Goal: Register for event/course

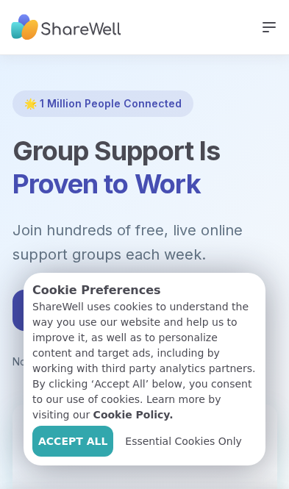
click at [69, 435] on span "Accept All" at bounding box center [72, 441] width 69 height 15
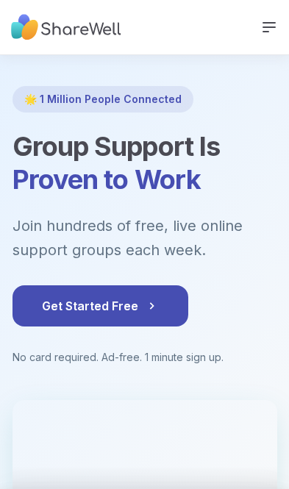
scroll to position [10, 0]
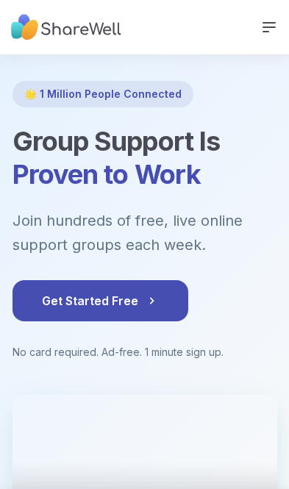
click at [155, 292] on span "Get Started Free" at bounding box center [100, 301] width 117 height 18
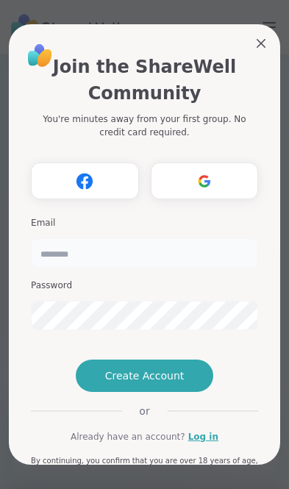
click at [195, 238] on input "email" at bounding box center [144, 252] width 227 height 29
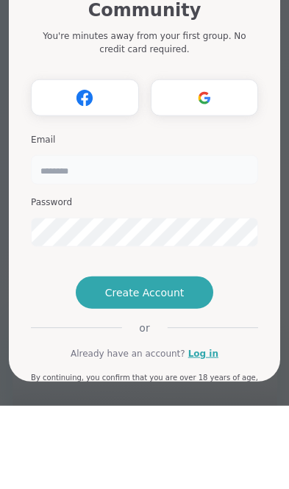
type input "**********"
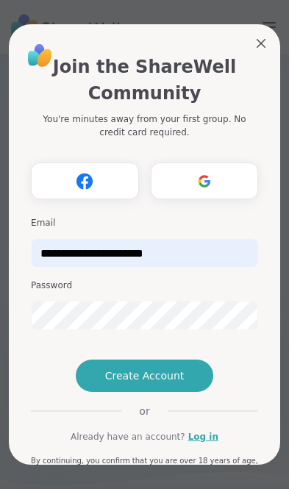
scroll to position [93, 0]
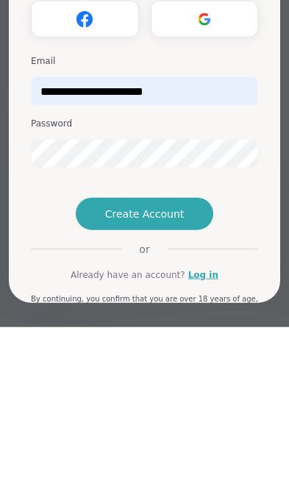
click at [187, 360] on button "Create Account" at bounding box center [145, 376] width 138 height 32
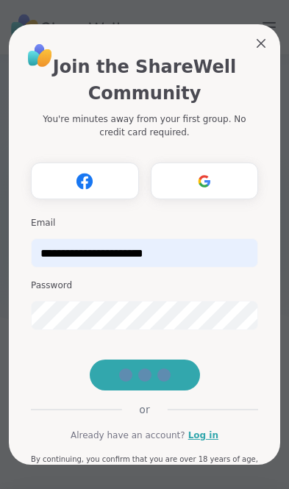
scroll to position [74, 0]
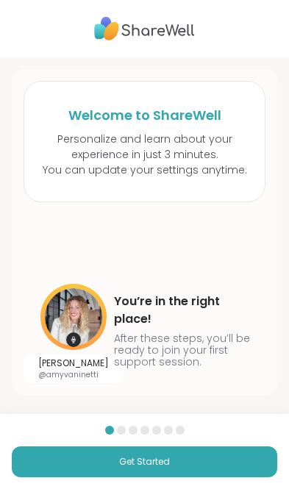
click at [190, 458] on button "Get Started" at bounding box center [145, 462] width 266 height 31
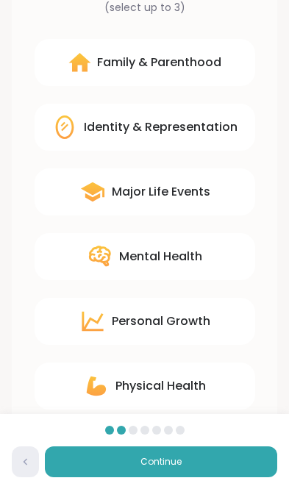
scroll to position [141, 0]
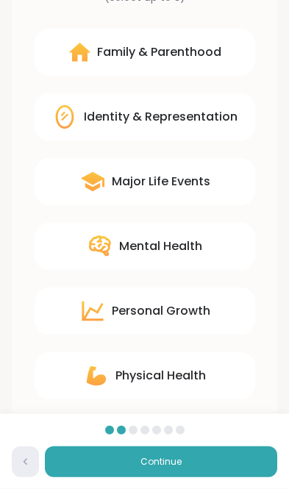
click at [194, 304] on div "Personal Growth" at bounding box center [161, 311] width 99 height 18
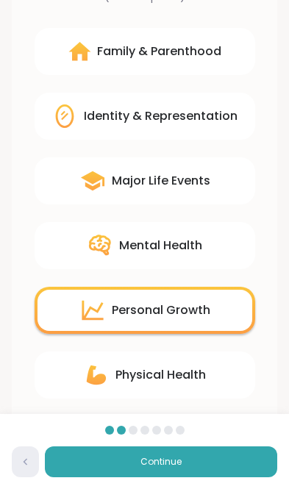
click at [185, 439] on div "Relationships" at bounding box center [161, 440] width 81 height 18
click at [210, 186] on div "Major Life Events" at bounding box center [145, 180] width 221 height 47
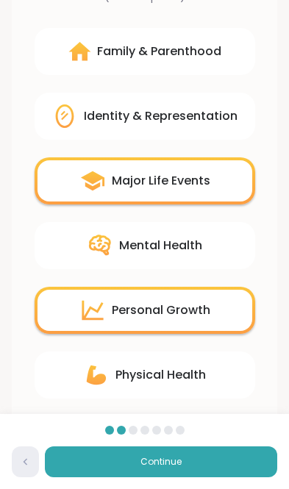
click at [199, 245] on div "Mental Health" at bounding box center [160, 246] width 83 height 18
click at [213, 478] on button "Continue" at bounding box center [161, 462] width 233 height 31
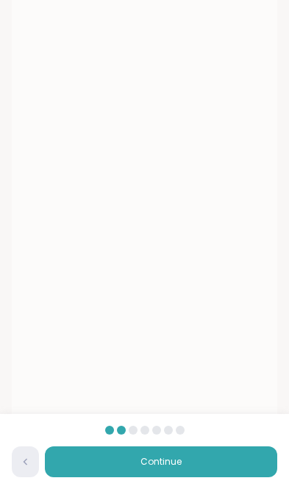
scroll to position [95, 0]
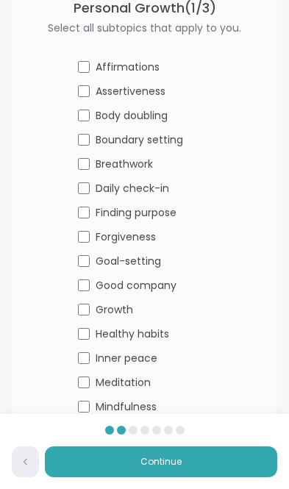
click at [150, 68] on span "Affirmations" at bounding box center [128, 67] width 64 height 15
click at [99, 135] on span "Boundary setting" at bounding box center [140, 139] width 88 height 15
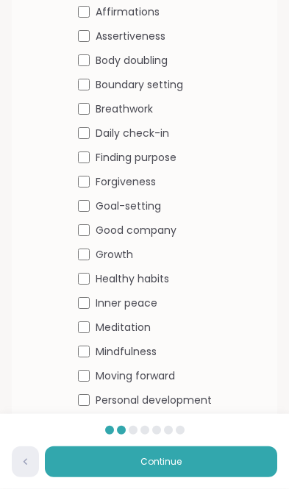
scroll to position [171, 0]
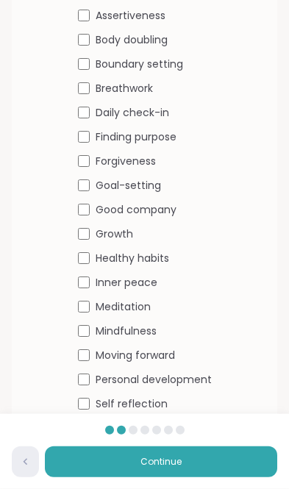
click at [90, 280] on div "Inner peace" at bounding box center [145, 282] width 134 height 15
click at [91, 251] on div "Healthy habits" at bounding box center [145, 258] width 134 height 15
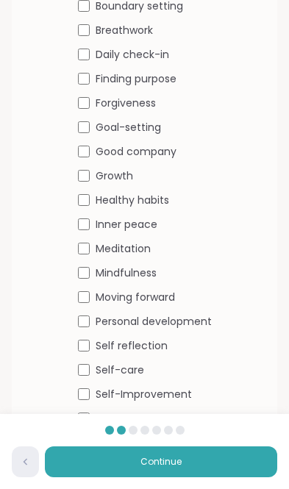
click at [199, 478] on button "Continue" at bounding box center [161, 462] width 233 height 31
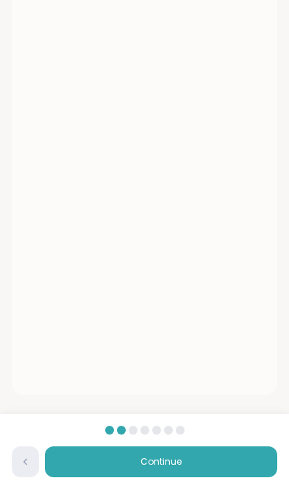
scroll to position [95, 0]
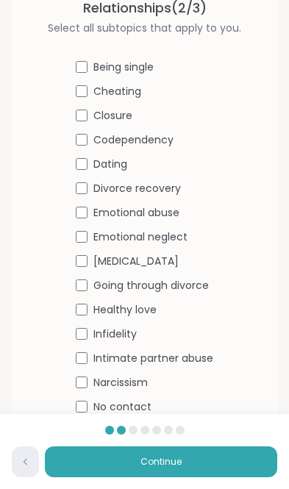
click at [89, 183] on div "Divorce recovery" at bounding box center [145, 188] width 138 height 15
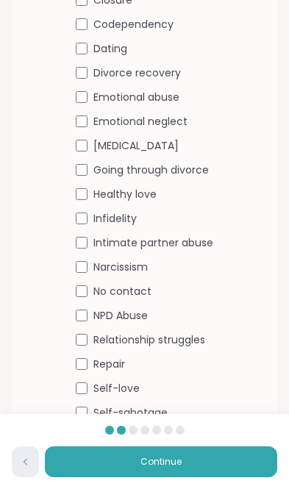
scroll to position [229, 0]
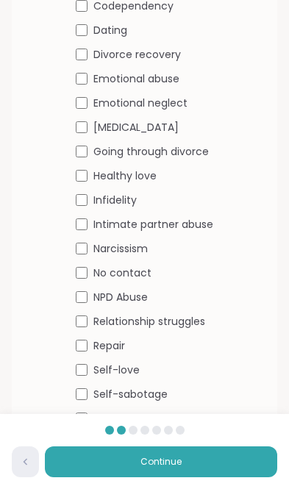
click at [211, 478] on button "Continue" at bounding box center [161, 462] width 233 height 31
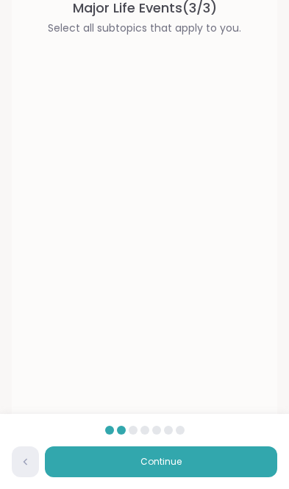
scroll to position [65, 0]
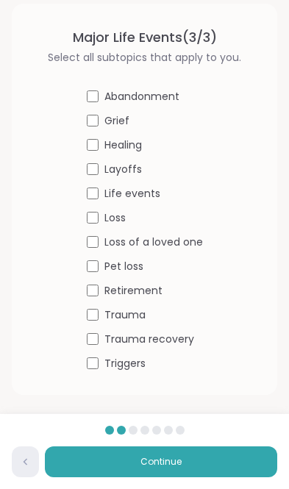
click at [102, 143] on div "Healing" at bounding box center [145, 145] width 116 height 15
click at [100, 285] on div "Retirement" at bounding box center [145, 290] width 116 height 15
click at [210, 472] on button "Continue" at bounding box center [161, 462] width 233 height 31
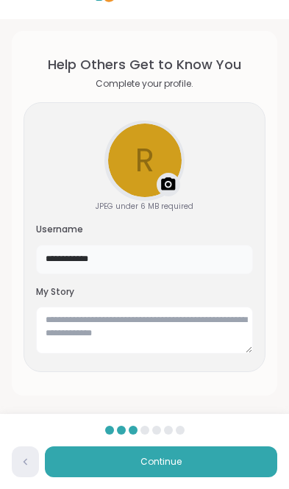
click at [184, 269] on input "**********" at bounding box center [144, 259] width 217 height 29
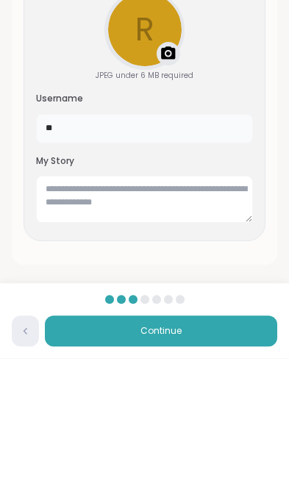
type input "*"
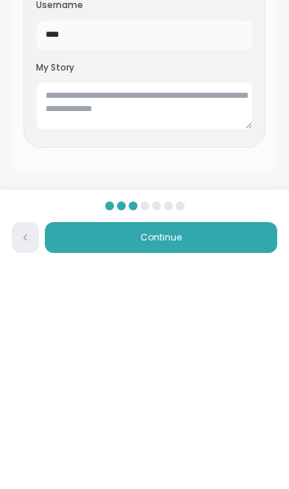
type input "****"
click at [207, 447] on button "Continue" at bounding box center [161, 462] width 233 height 31
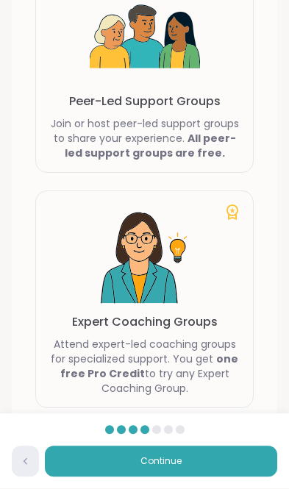
scroll to position [204, 0]
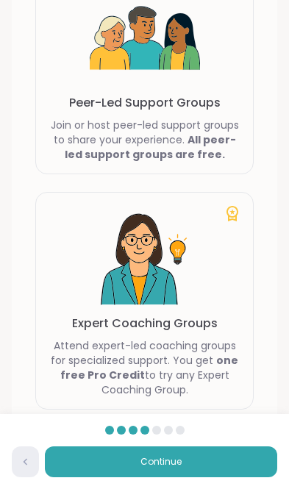
click at [96, 478] on button "Continue" at bounding box center [161, 462] width 233 height 31
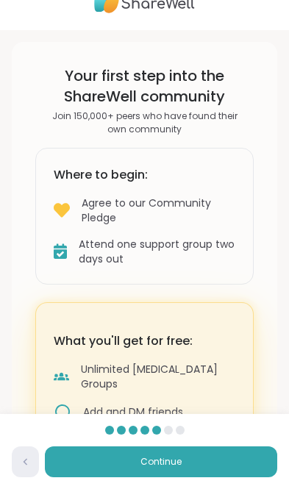
scroll to position [49, 0]
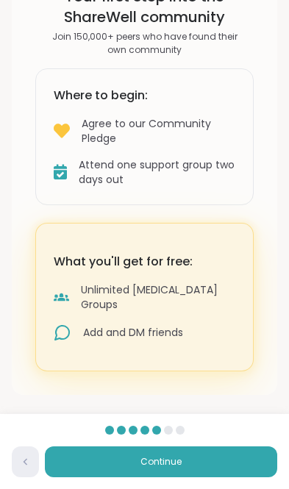
click at [202, 466] on button "Continue" at bounding box center [161, 462] width 233 height 31
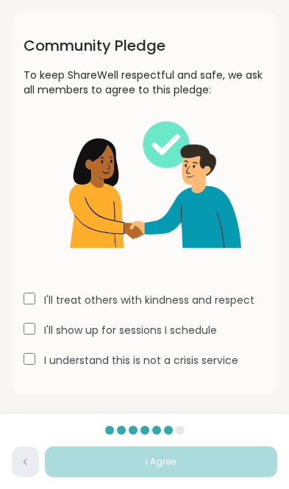
click at [38, 349] on div "I'll treat others with kindness and respect I'll show up for sessions I schedul…" at bounding box center [145, 234] width 242 height 274
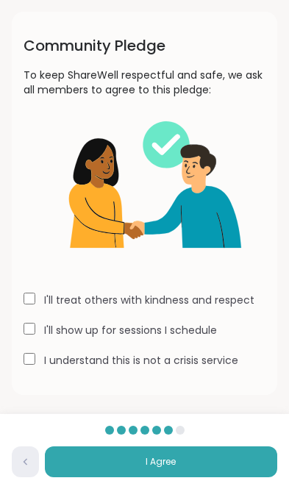
click at [220, 468] on button "I Agree" at bounding box center [161, 462] width 233 height 31
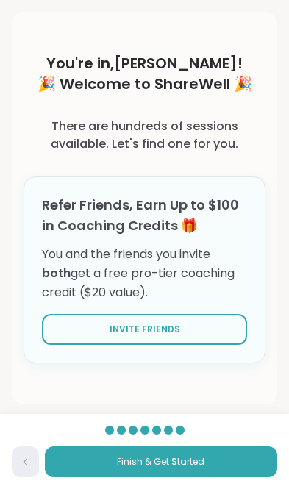
click at [236, 465] on button "Finish & Get Started" at bounding box center [161, 462] width 233 height 31
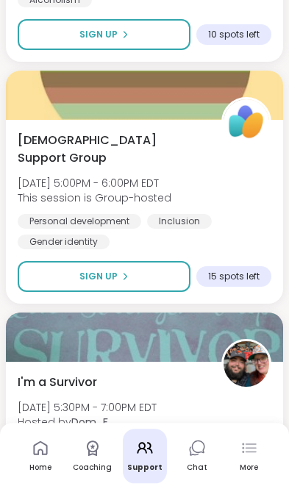
scroll to position [7872, 0]
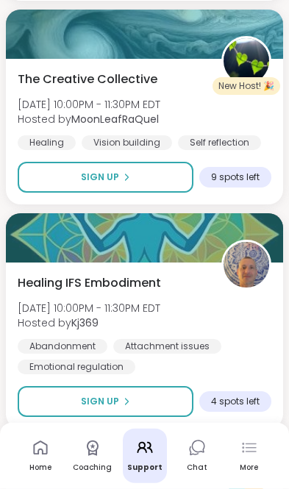
scroll to position [10436, 0]
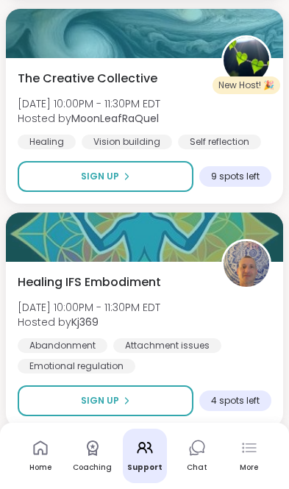
click at [243, 391] on div "4 spots left" at bounding box center [235, 401] width 72 height 21
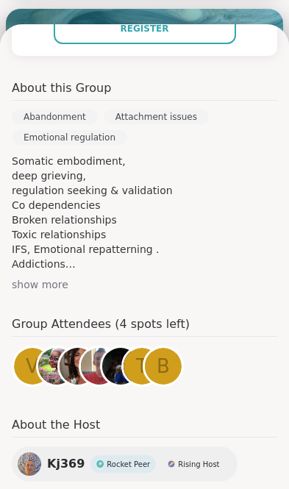
scroll to position [402, 0]
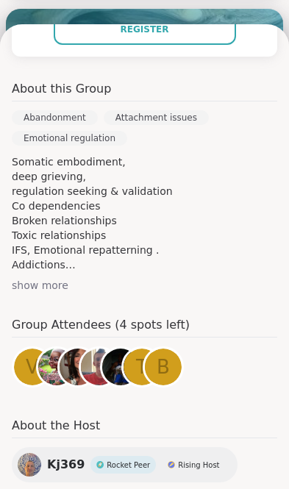
click at [21, 349] on div "V" at bounding box center [32, 367] width 37 height 37
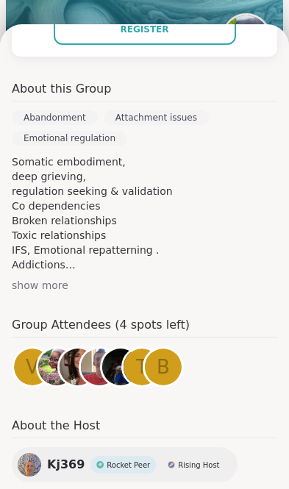
click at [91, 349] on img at bounding box center [99, 367] width 37 height 37
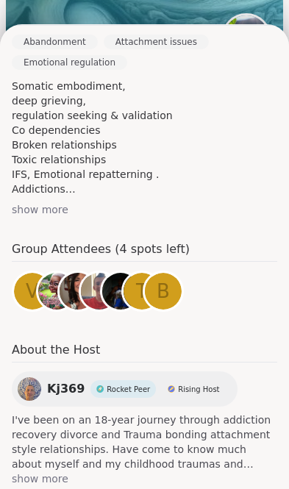
scroll to position [477, 0]
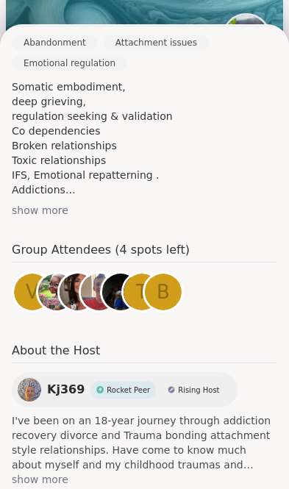
click at [23, 489] on div "View Full Page Healing IFS Embodiment Hosted by: Kj369 Sep 14 Sunday 10:00PM - …" at bounding box center [144, 34] width 289 height 975
click at [45, 372] on div "Kj369 Rocket Peer Rising Host" at bounding box center [125, 389] width 226 height 35
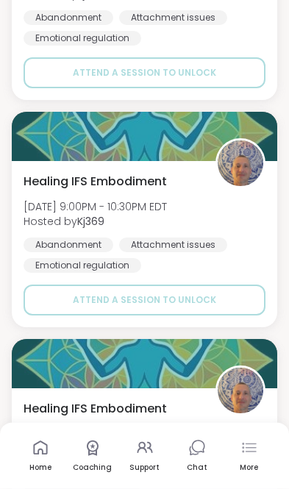
scroll to position [3119, 0]
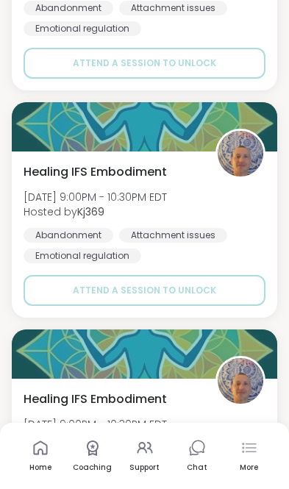
click at [45, 457] on icon at bounding box center [41, 448] width 18 height 18
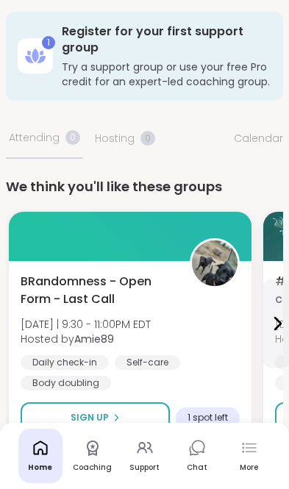
click at [205, 458] on link "Chat" at bounding box center [197, 456] width 44 height 54
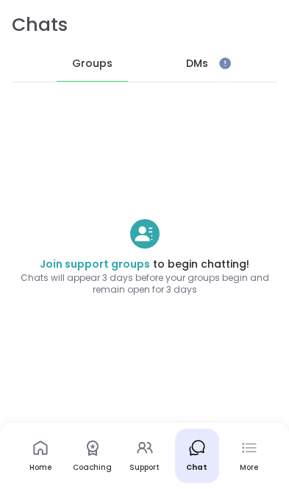
click at [250, 449] on icon at bounding box center [250, 448] width 18 height 18
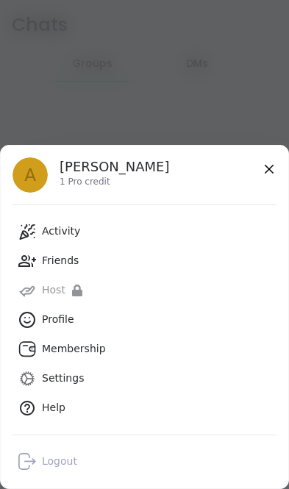
click at [67, 322] on div "Profile" at bounding box center [58, 320] width 32 height 15
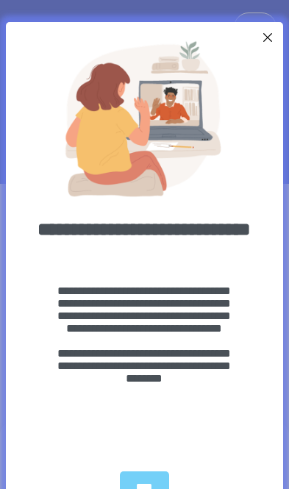
click at [269, 39] on div at bounding box center [267, 37] width 19 height 19
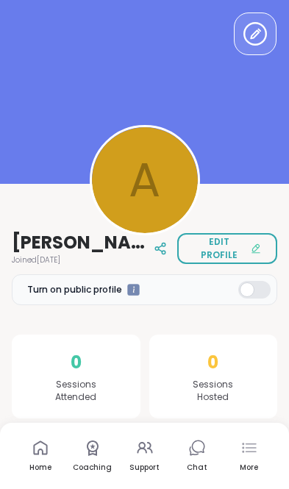
click at [33, 458] on link "Home" at bounding box center [40, 456] width 44 height 54
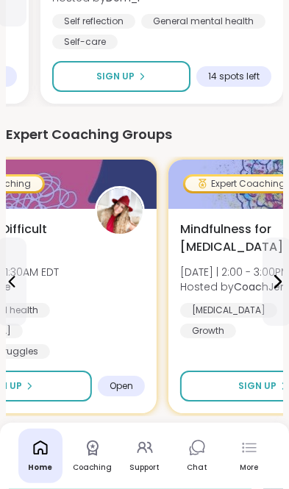
scroll to position [342, 0]
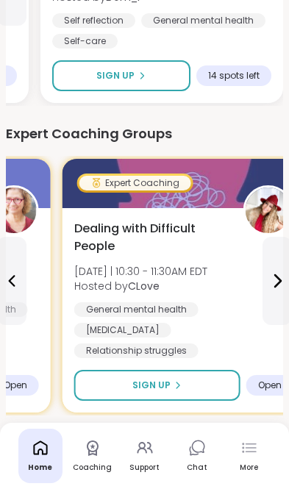
click at [286, 288] on icon at bounding box center [278, 281] width 18 height 18
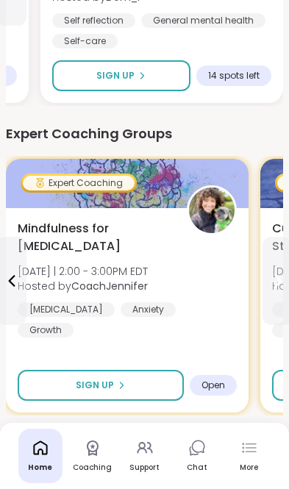
click at [283, 297] on button at bounding box center [277, 281] width 29 height 88
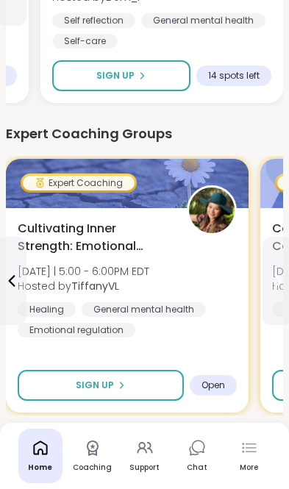
click at [284, 297] on button at bounding box center [277, 281] width 29 height 88
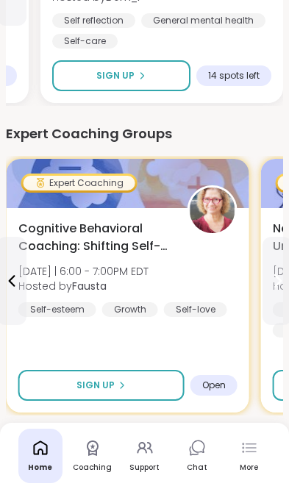
click at [281, 299] on button at bounding box center [277, 281] width 29 height 88
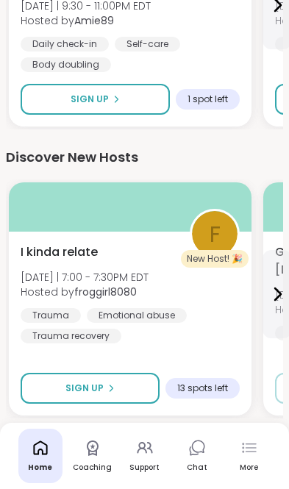
scroll to position [917, 0]
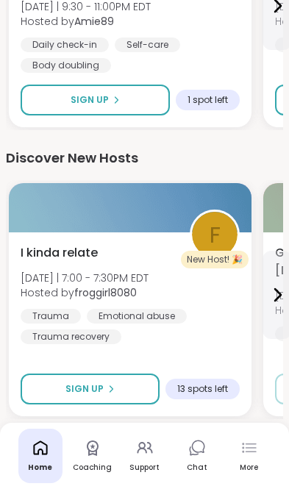
click at [285, 295] on icon at bounding box center [278, 295] width 18 height 18
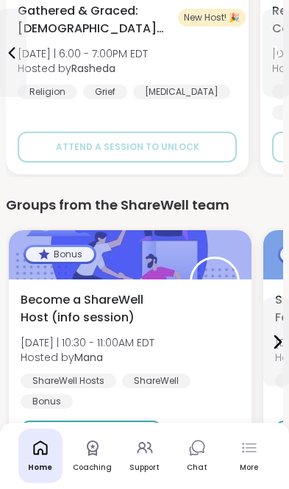
scroll to position [1178, 0]
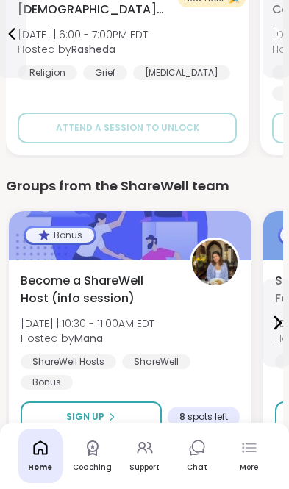
click at [282, 325] on icon at bounding box center [278, 323] width 18 height 18
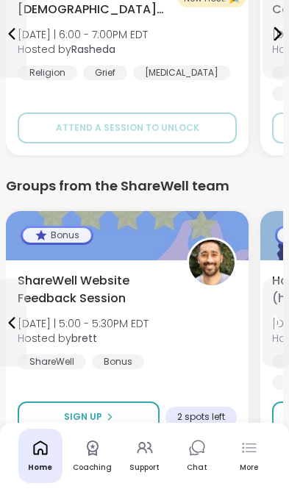
click at [280, 324] on icon at bounding box center [278, 323] width 6 height 12
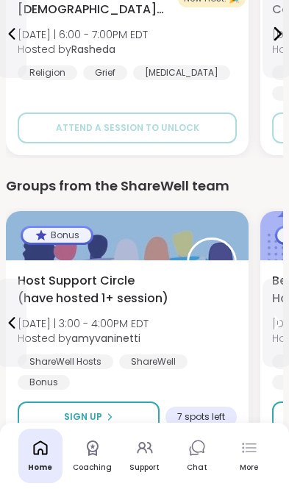
scroll to position [1258, 0]
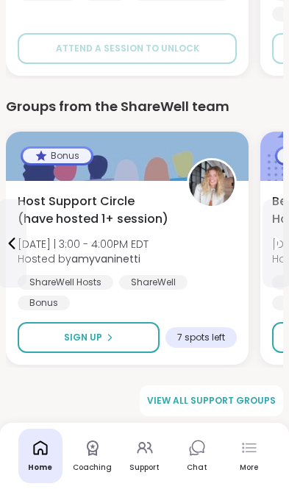
click at [246, 395] on span "View all support groups" at bounding box center [211, 400] width 129 height 13
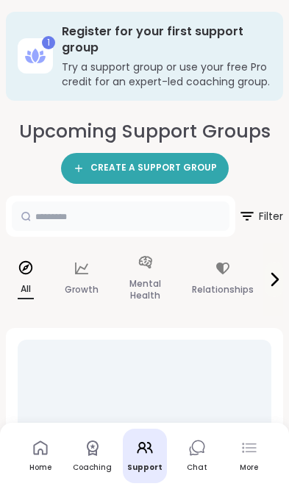
click at [191, 218] on input "text" at bounding box center [121, 216] width 218 height 29
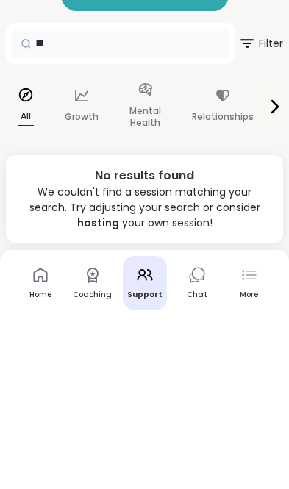
type input "*"
click at [82, 281] on p "Growth" at bounding box center [82, 290] width 34 height 18
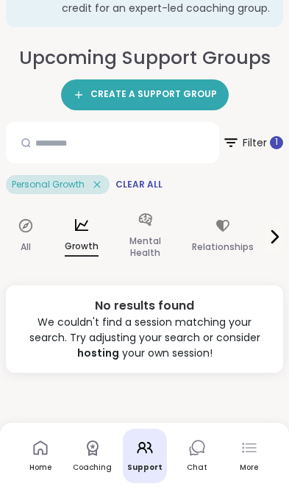
click at [226, 218] on icon at bounding box center [223, 226] width 16 height 16
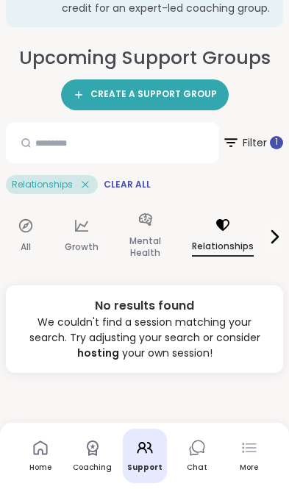
click at [278, 231] on icon at bounding box center [275, 237] width 6 height 12
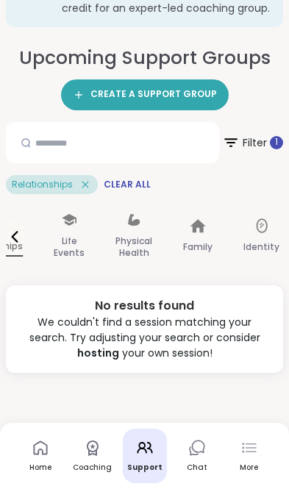
click at [262, 238] on p "Identity" at bounding box center [262, 247] width 36 height 18
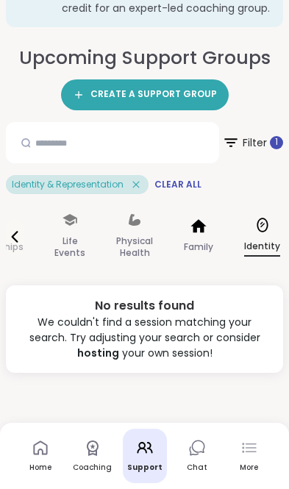
click at [201, 238] on p "Family" at bounding box center [198, 247] width 29 height 18
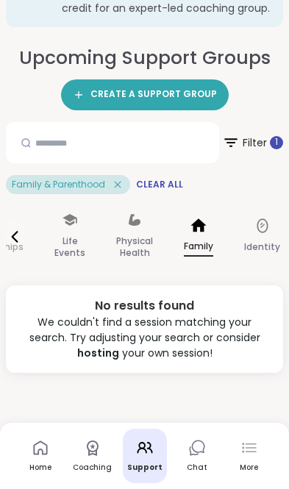
click at [271, 125] on span "Filter 1" at bounding box center [252, 142] width 61 height 35
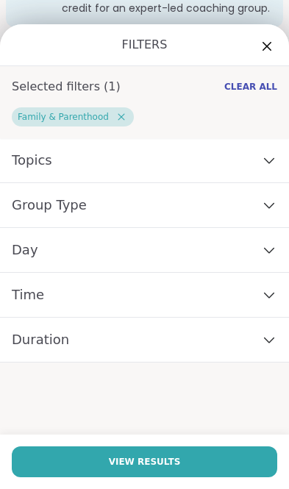
click at [116, 115] on icon at bounding box center [121, 116] width 13 height 13
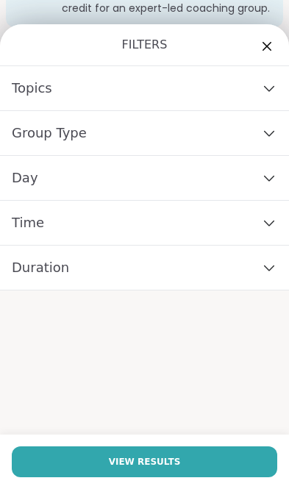
click at [283, 95] on div "Topics" at bounding box center [144, 88] width 289 height 45
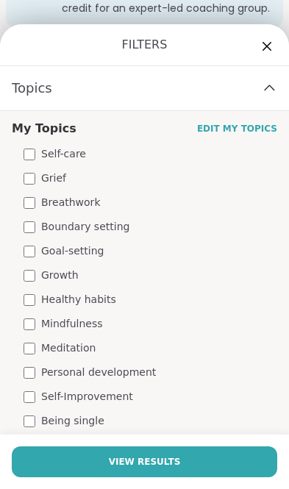
click at [281, 100] on div "Topics" at bounding box center [144, 88] width 289 height 45
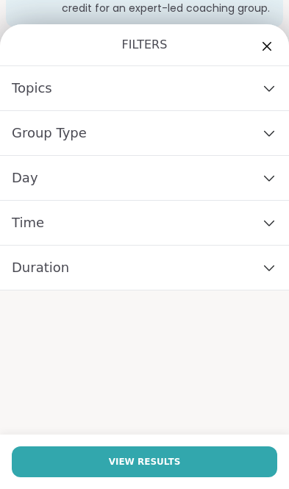
click at [275, 49] on icon at bounding box center [267, 47] width 18 height 18
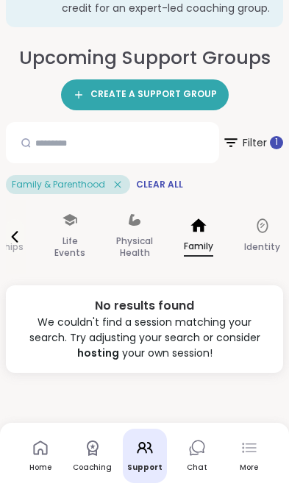
click at [118, 178] on icon at bounding box center [117, 184] width 13 height 13
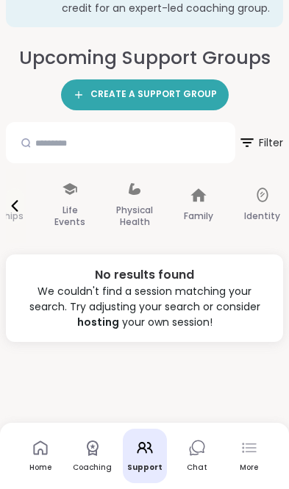
click at [35, 483] on link "Home" at bounding box center [40, 456] width 44 height 54
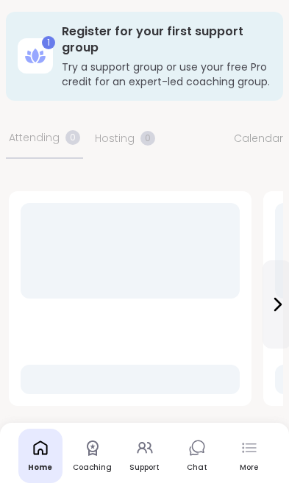
click at [149, 457] on link "Support" at bounding box center [145, 456] width 44 height 54
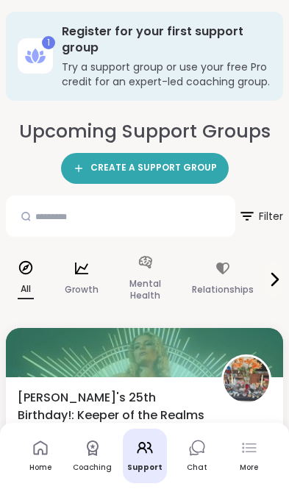
click at [81, 274] on icon at bounding box center [81, 269] width 13 height 12
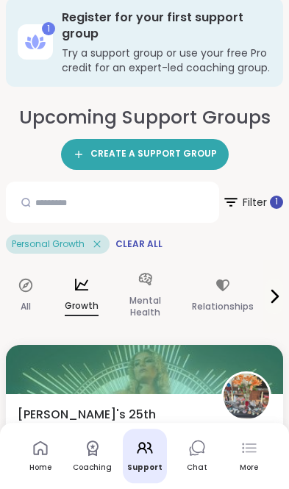
scroll to position [16, 0]
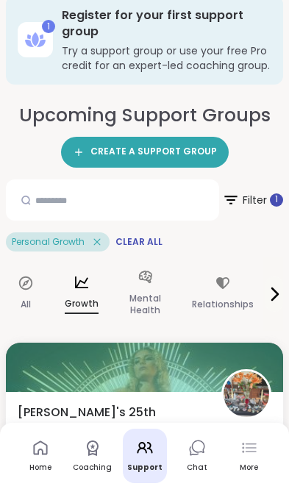
click at [224, 281] on icon at bounding box center [223, 283] width 16 height 16
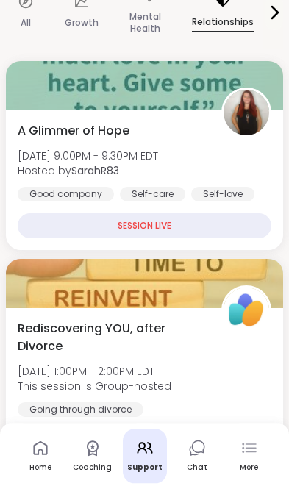
scroll to position [370, 0]
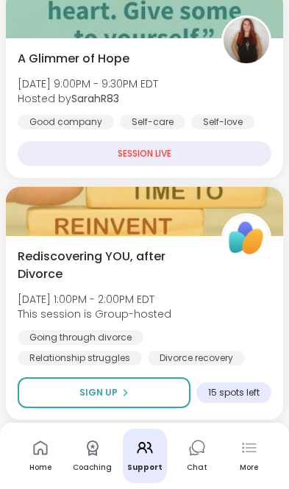
click at [248, 397] on span "15 spots left" at bounding box center [234, 393] width 52 height 12
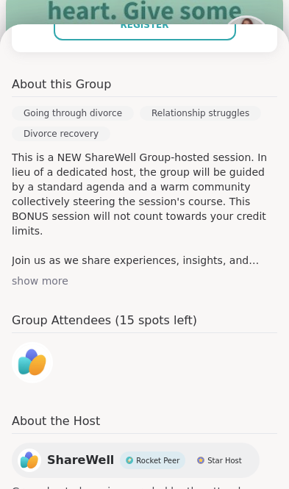
scroll to position [399, 0]
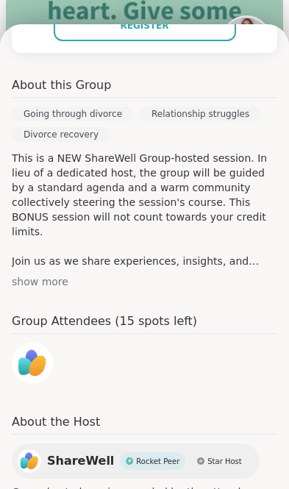
click at [41, 367] on img at bounding box center [32, 363] width 37 height 37
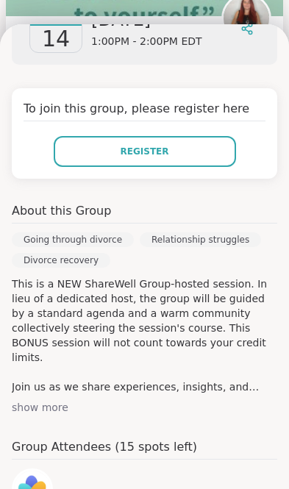
scroll to position [276, 0]
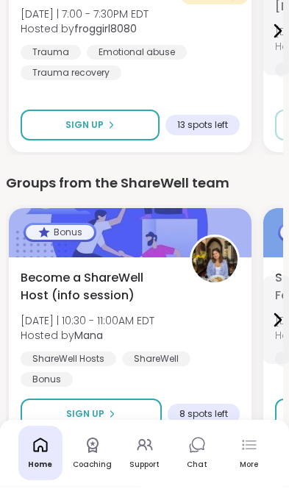
scroll to position [1178, 0]
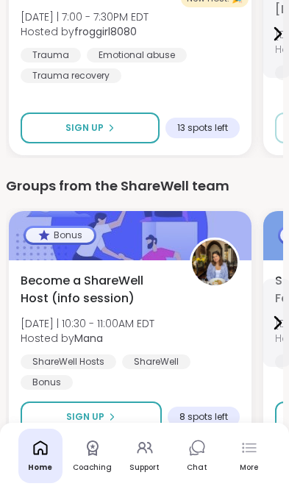
click at [150, 457] on icon at bounding box center [145, 448] width 18 height 18
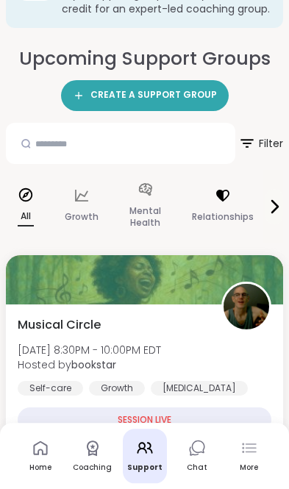
scroll to position [75, 0]
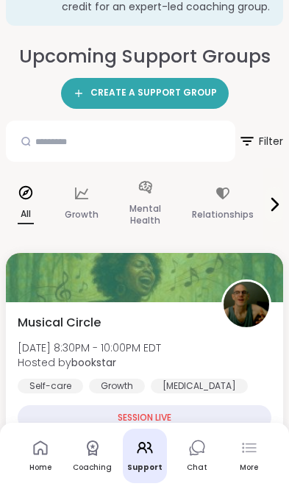
click at [187, 344] on div "Musical Circle Sat, Sep 13 | 8:30PM - 10:00PM EDT Hosted by bookstar Self-care …" at bounding box center [145, 353] width 254 height 79
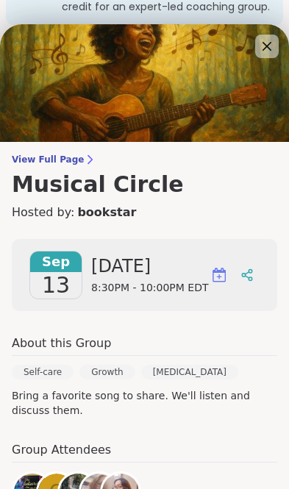
scroll to position [0, 0]
click at [269, 55] on icon at bounding box center [267, 47] width 18 height 18
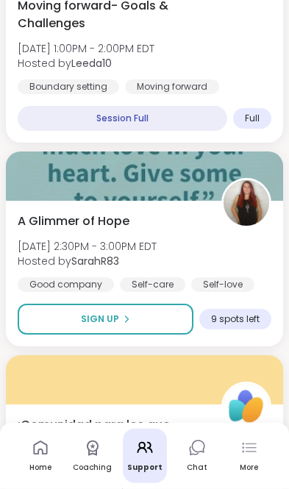
scroll to position [5472, 0]
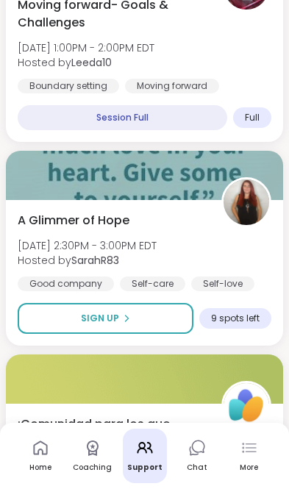
click at [143, 489] on div "Home Coaching Support Chat More" at bounding box center [144, 456] width 289 height 66
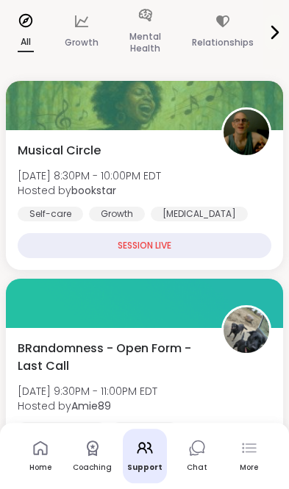
scroll to position [0, 0]
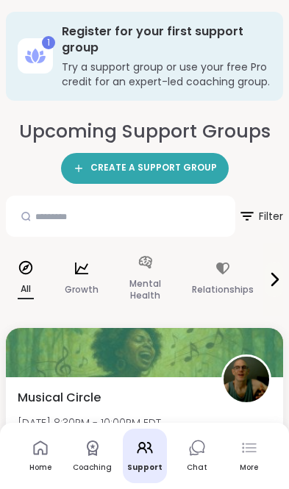
click at [67, 293] on p "Growth" at bounding box center [82, 290] width 34 height 18
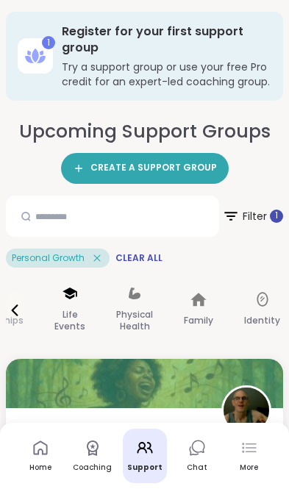
click at [68, 316] on p "Life Events" at bounding box center [69, 320] width 31 height 29
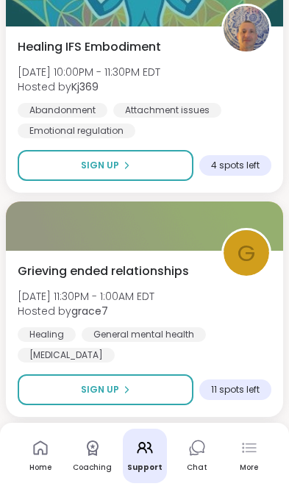
scroll to position [2135, 0]
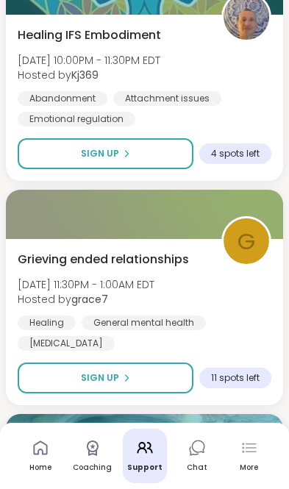
click at [246, 372] on span "11 spots left" at bounding box center [235, 378] width 49 height 12
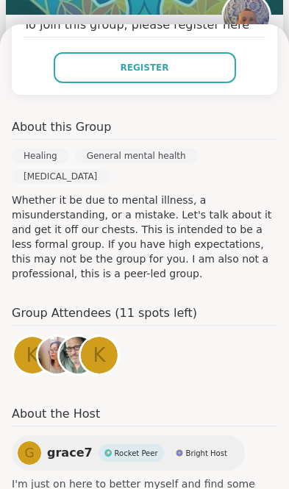
scroll to position [371, 0]
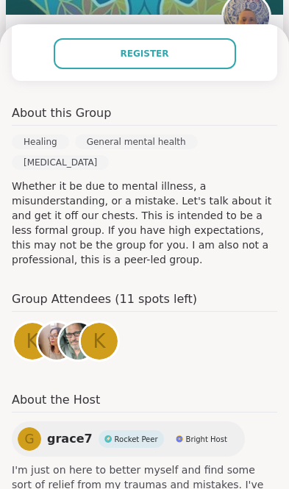
click at [78, 360] on img at bounding box center [78, 341] width 37 height 37
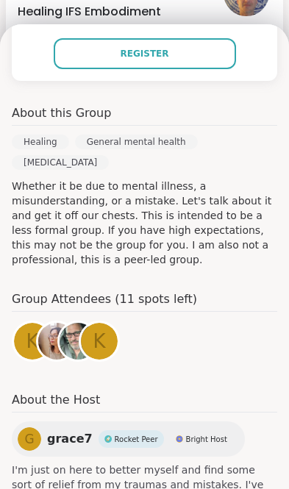
click at [49, 350] on img at bounding box center [56, 341] width 37 height 37
click at [110, 341] on div "k" at bounding box center [99, 341] width 37 height 37
click at [26, 350] on span "k" at bounding box center [32, 341] width 13 height 29
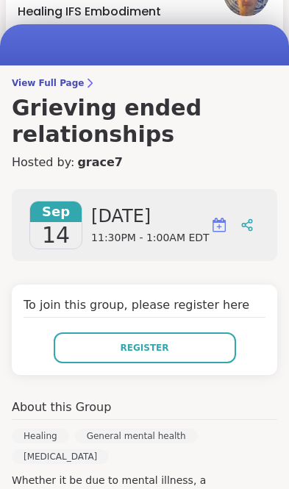
scroll to position [55, 0]
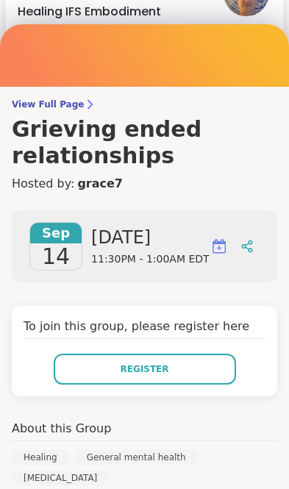
click at [91, 188] on link "grace7" at bounding box center [100, 184] width 46 height 18
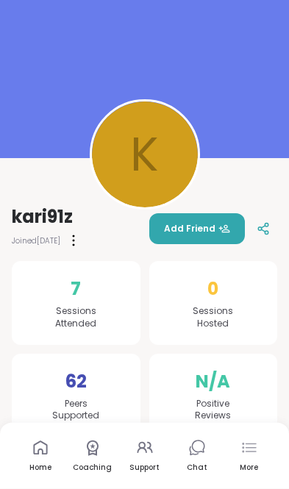
scroll to position [76, 0]
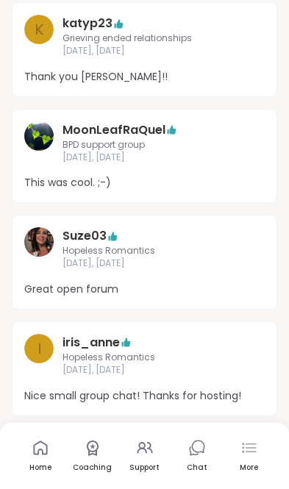
scroll to position [712, 0]
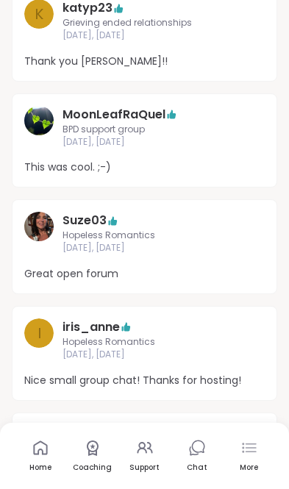
click at [130, 338] on span "Hopeless Romantics" at bounding box center [145, 342] width 164 height 13
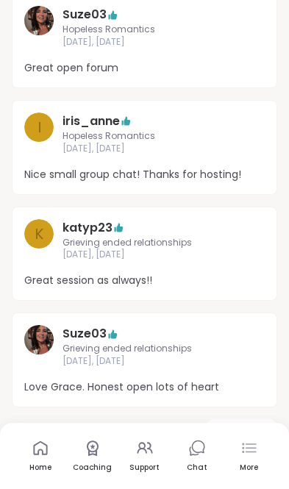
scroll to position [922, 0]
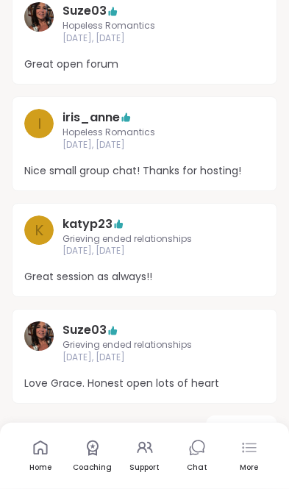
click at [248, 425] on span "Load More" at bounding box center [241, 431] width 57 height 13
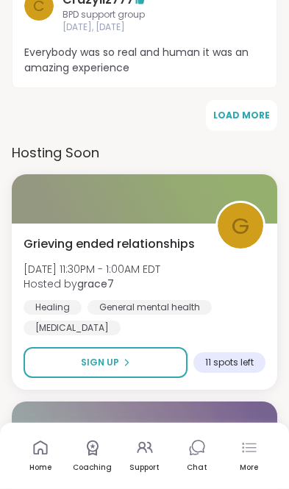
scroll to position [2185, 0]
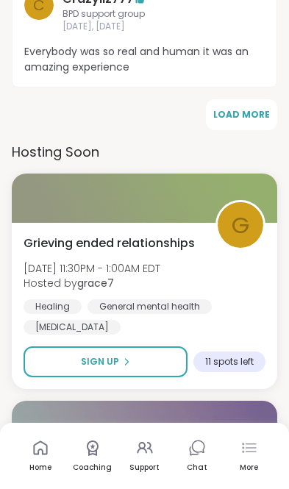
click at [174, 347] on button "Sign Up" at bounding box center [106, 362] width 164 height 31
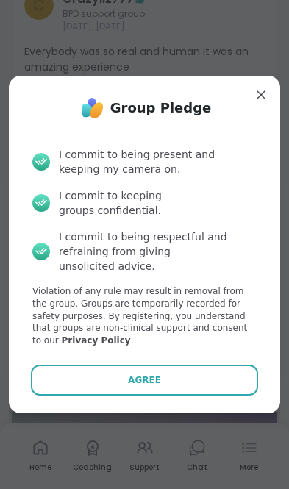
click at [277, 147] on div "Group Pledge I commit to being present and keeping my camera on. I commit to ke…" at bounding box center [145, 245] width 272 height 338
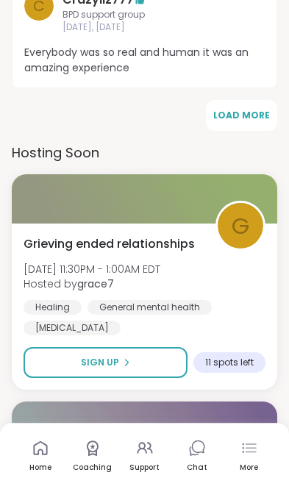
scroll to position [2183, 0]
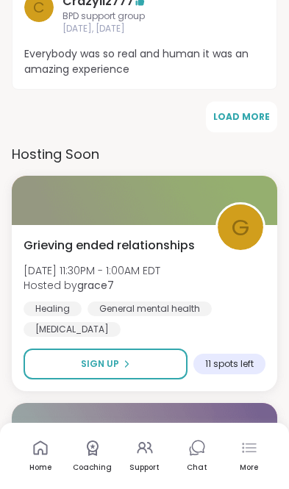
click at [249, 210] on span "g" at bounding box center [241, 227] width 18 height 35
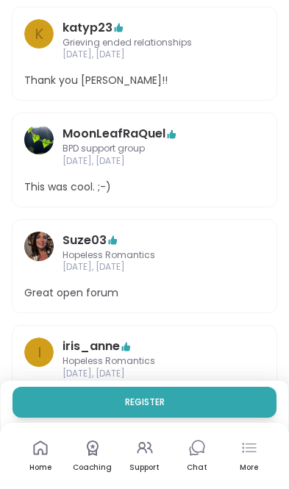
scroll to position [510, 0]
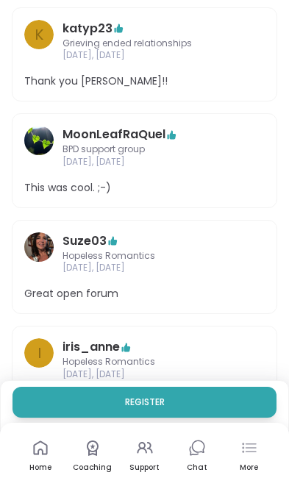
click at [135, 262] on span "[DATE], [DATE]" at bounding box center [145, 268] width 164 height 13
click at [36, 235] on img at bounding box center [38, 247] width 29 height 29
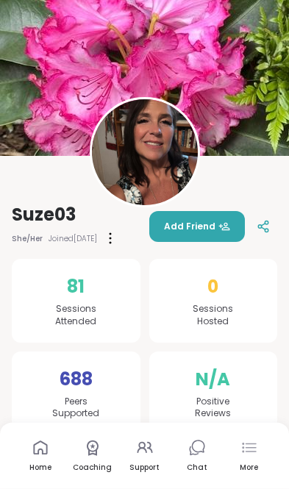
scroll to position [29, 0]
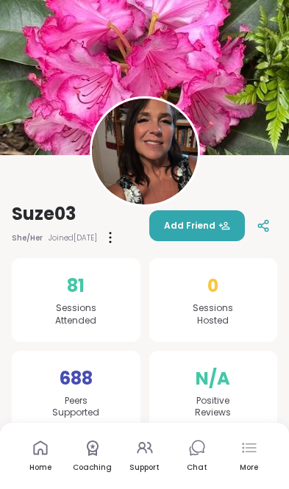
click at [119, 308] on div "81 Sessions Attended" at bounding box center [76, 300] width 129 height 84
click at [67, 298] on span "81" at bounding box center [76, 286] width 18 height 26
click at [71, 379] on span "688" at bounding box center [76, 379] width 33 height 26
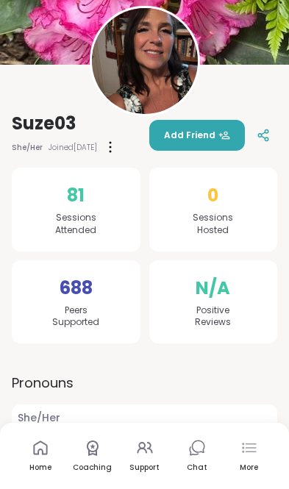
scroll to position [118, 0]
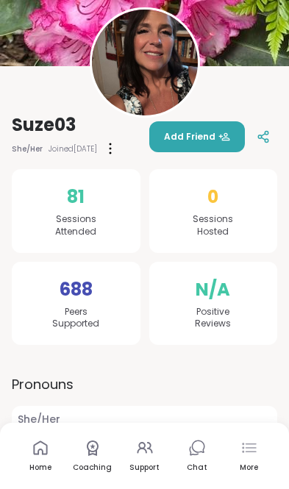
click at [33, 455] on icon at bounding box center [40, 449] width 14 height 14
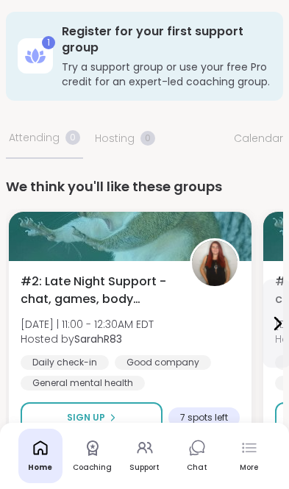
click at [262, 454] on div "More" at bounding box center [249, 456] width 44 height 54
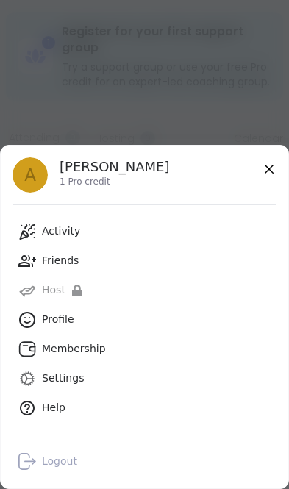
click at [277, 163] on icon at bounding box center [269, 169] width 18 height 18
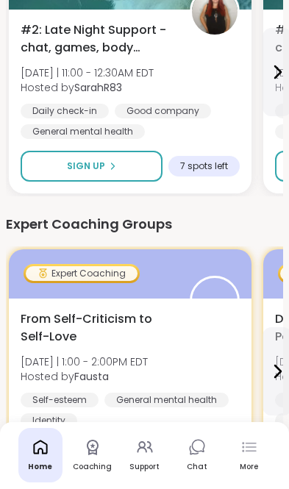
scroll to position [252, 0]
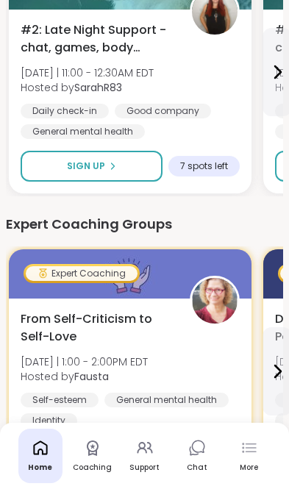
click at [207, 361] on div "From Self-Criticism to Self-Love [DATE] | 1:00 - 2:00PM EDT Hosted by [PERSON_N…" at bounding box center [130, 370] width 219 height 118
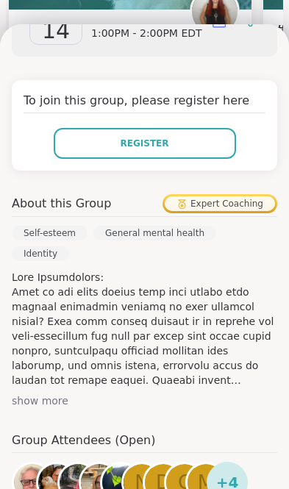
scroll to position [289, 0]
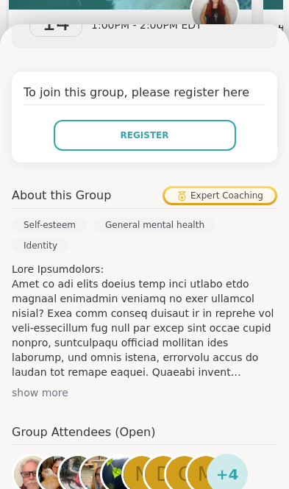
click at [232, 464] on span "+ 4" at bounding box center [227, 475] width 23 height 22
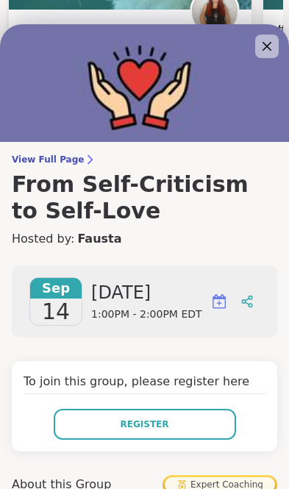
scroll to position [0, 0]
click at [269, 46] on icon at bounding box center [267, 47] width 18 height 18
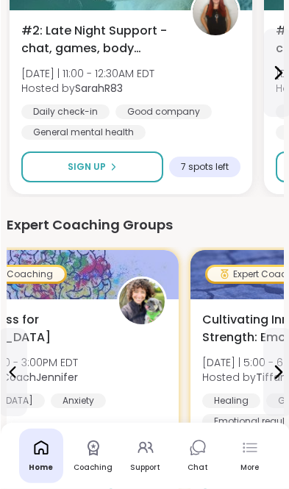
scroll to position [252, 0]
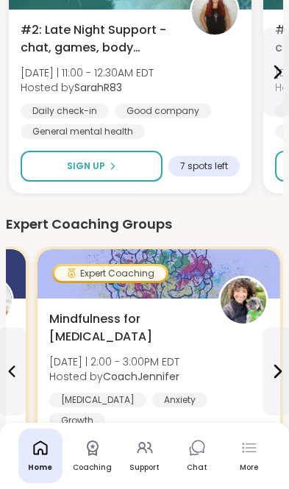
click at [261, 475] on div "Open" at bounding box center [244, 476] width 47 height 21
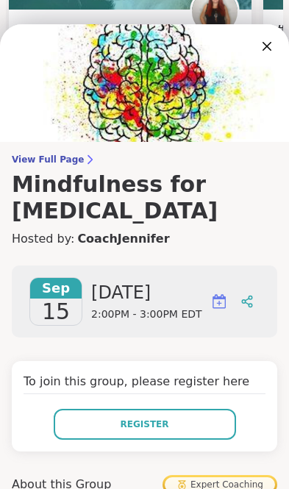
scroll to position [0, 0]
click at [270, 51] on icon at bounding box center [267, 46] width 9 height 9
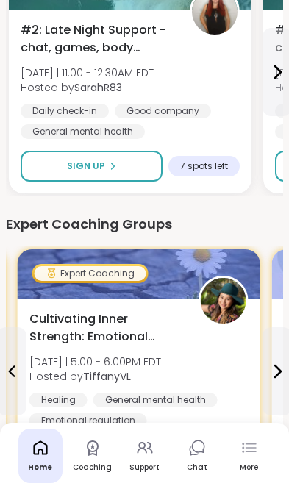
click at [183, 341] on div "Cultivating Inner Strength: Emotional Regulation [DATE] | 5:00 - 6:00PM EDT Hos…" at bounding box center [138, 370] width 219 height 118
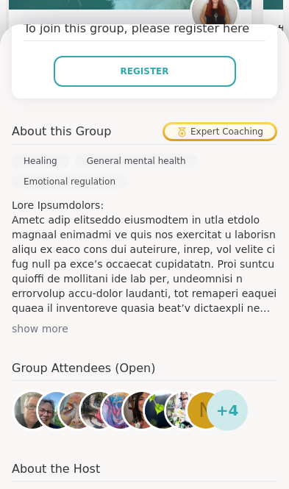
scroll to position [380, 0]
click at [177, 392] on img at bounding box center [184, 410] width 37 height 37
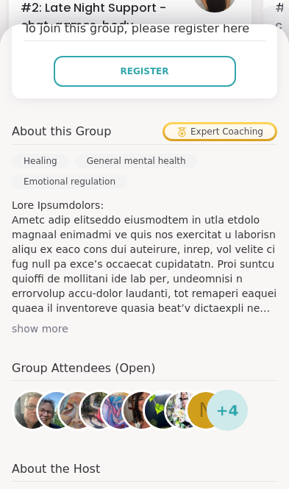
click at [237, 390] on div "+ 4" at bounding box center [227, 410] width 41 height 41
click at [234, 400] on span "+ 4" at bounding box center [227, 411] width 23 height 22
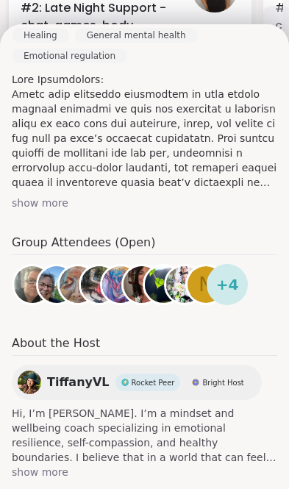
scroll to position [505, 0]
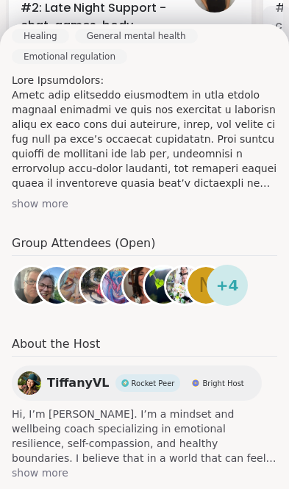
click at [47, 466] on span "show more" at bounding box center [145, 473] width 266 height 15
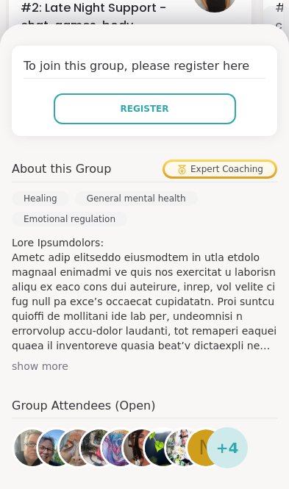
scroll to position [324, 0]
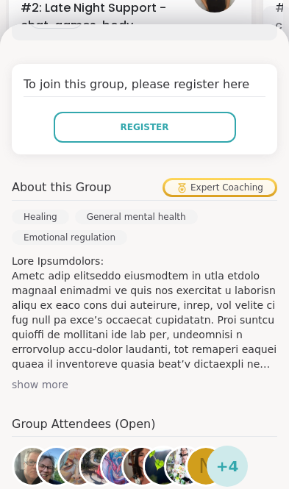
click at [54, 377] on div "show more" at bounding box center [145, 384] width 266 height 15
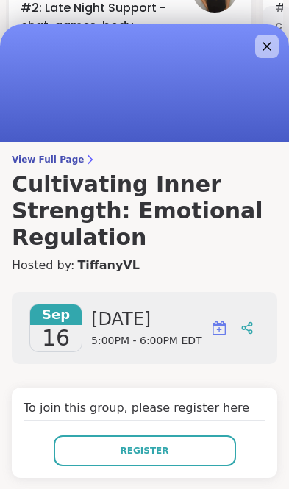
scroll to position [0, 0]
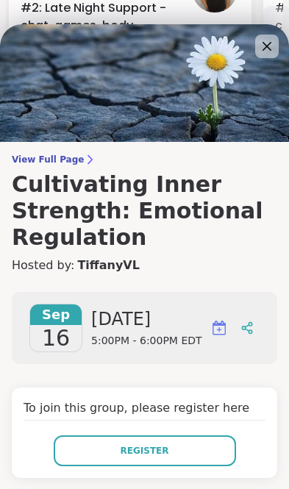
click at [190, 436] on button "Register" at bounding box center [145, 451] width 182 height 31
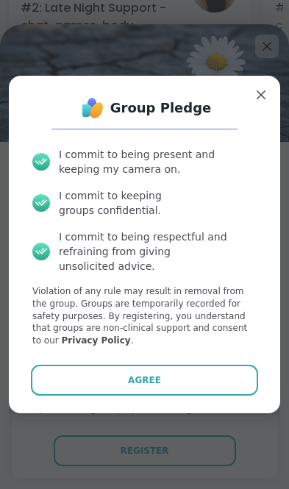
click at [196, 365] on button "Agree" at bounding box center [144, 380] width 227 height 31
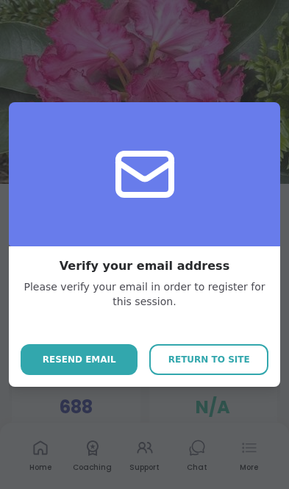
click at [221, 358] on span "Return to site" at bounding box center [210, 359] width 82 height 13
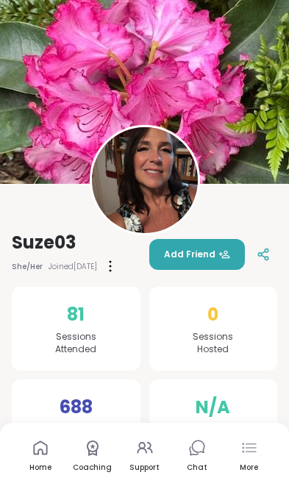
click at [147, 461] on link "Support" at bounding box center [145, 456] width 44 height 54
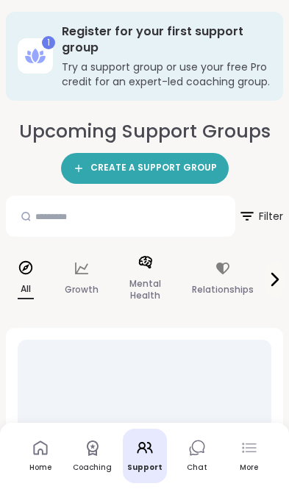
click at [142, 274] on div "Mental Health" at bounding box center [145, 280] width 55 height 74
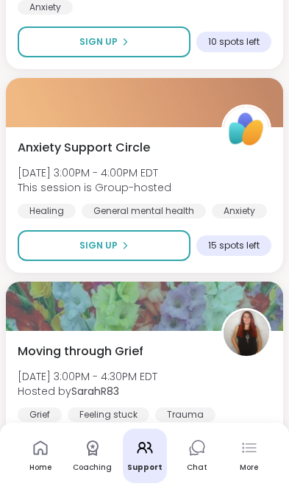
scroll to position [8075, 0]
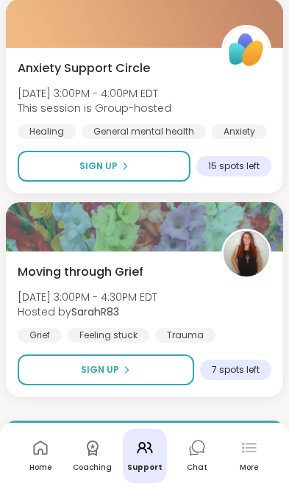
click at [204, 421] on button "Load more groups" at bounding box center [144, 436] width 277 height 31
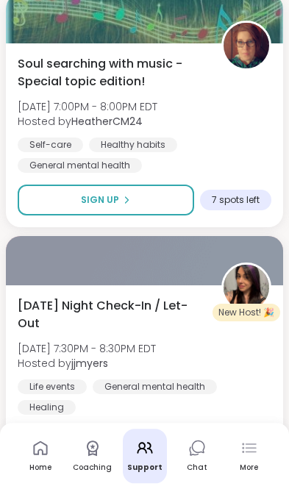
scroll to position [9657, 0]
click at [219, 297] on div "Monday Night Check-In / Let-Out Mon, Sep 15 | 7:30PM - 8:30PM EDT Hosted by jjm…" at bounding box center [145, 356] width 254 height 118
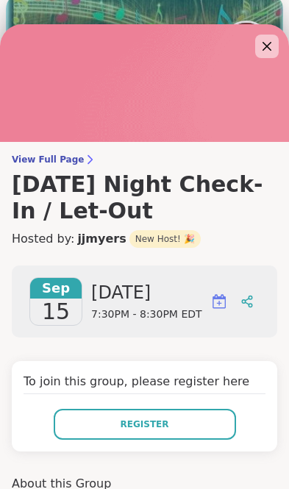
scroll to position [0, 0]
click at [263, 51] on icon at bounding box center [267, 46] width 9 height 9
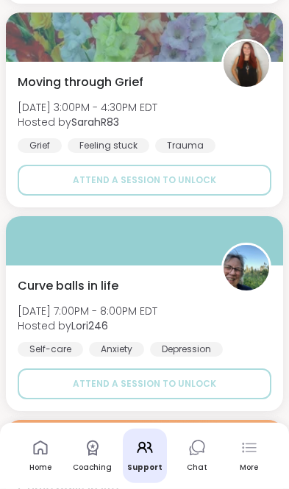
scroll to position [13938, 0]
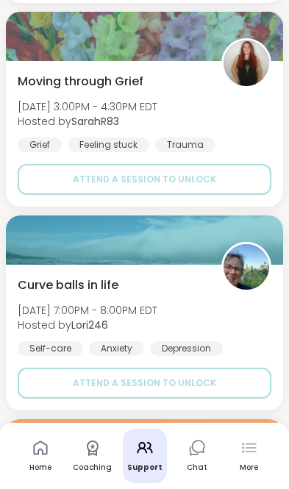
click at [252, 244] on img at bounding box center [247, 267] width 46 height 46
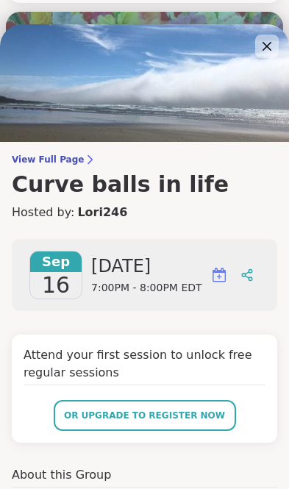
scroll to position [0, 0]
click at [267, 55] on icon at bounding box center [267, 47] width 18 height 18
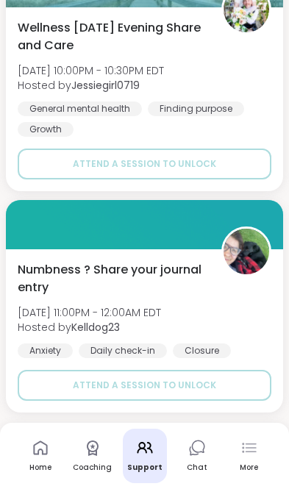
scroll to position [16069, 0]
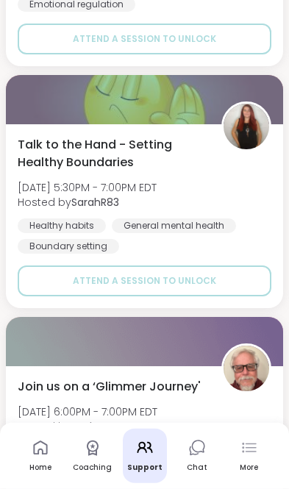
scroll to position [20370, 0]
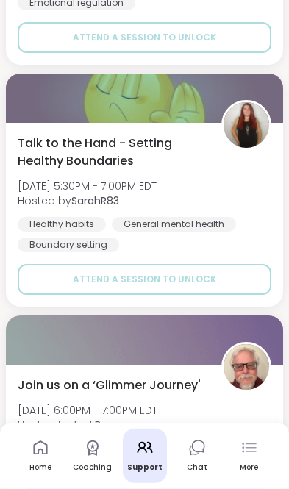
click at [235, 217] on div "General mental health" at bounding box center [174, 224] width 124 height 15
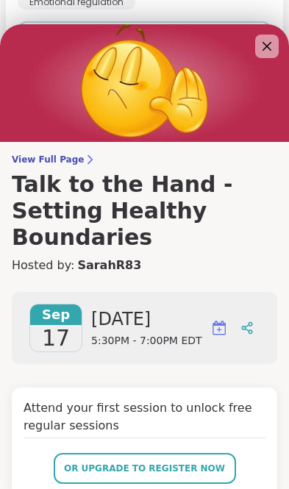
scroll to position [0, 0]
click at [269, 43] on icon at bounding box center [267, 47] width 18 height 18
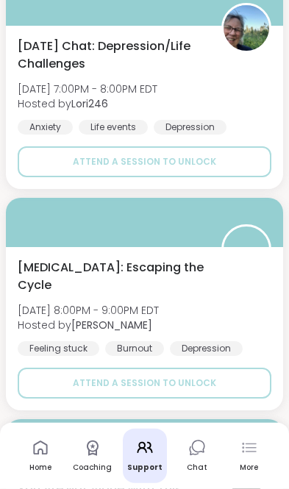
scroll to position [20930, 0]
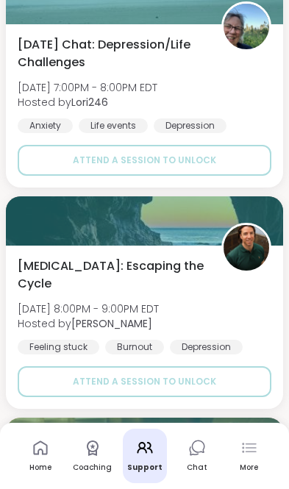
click at [255, 225] on img at bounding box center [247, 248] width 46 height 46
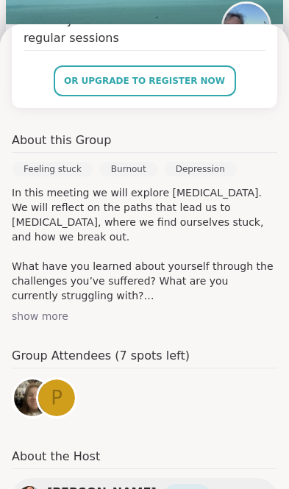
scroll to position [362, 0]
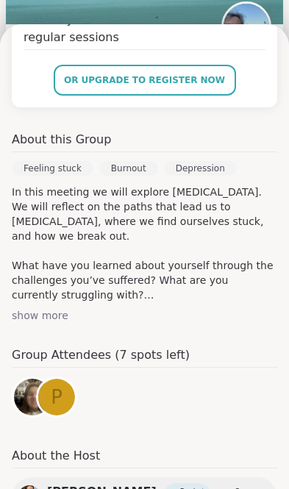
click at [60, 322] on div "show more" at bounding box center [145, 315] width 266 height 15
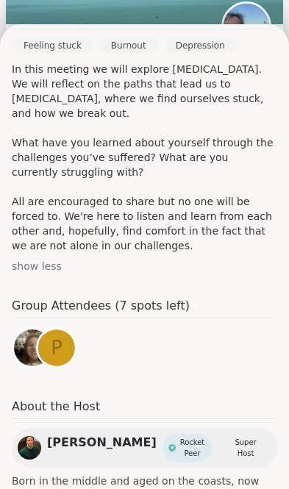
scroll to position [484, 0]
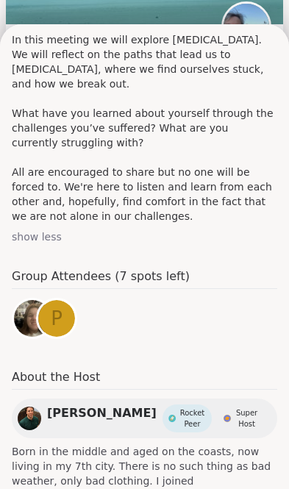
scroll to position [514, 0]
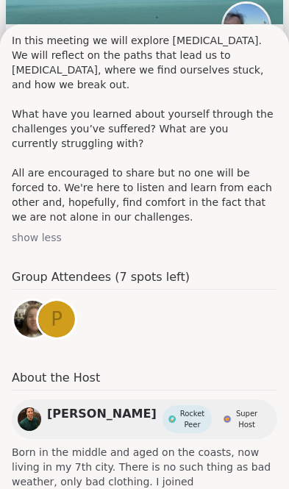
click at [66, 409] on span "Mike" at bounding box center [102, 414] width 110 height 18
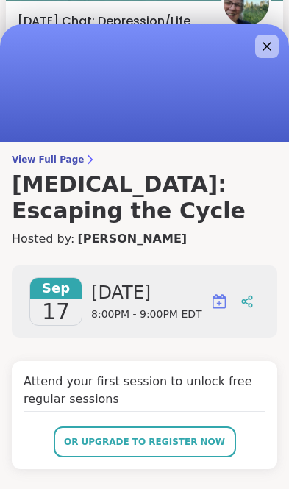
scroll to position [0, 0]
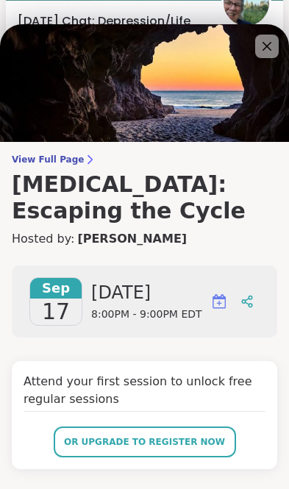
click at [268, 60] on img at bounding box center [144, 83] width 289 height 118
click at [273, 46] on icon at bounding box center [267, 47] width 18 height 18
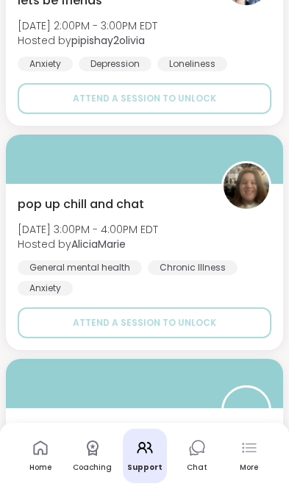
scroll to position [24200, 0]
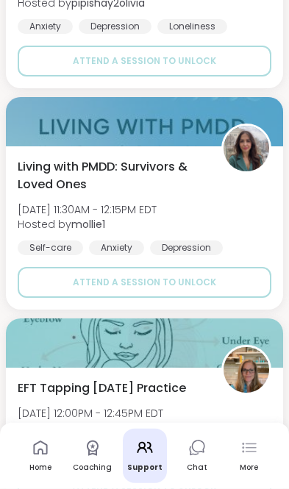
scroll to position [28638, 0]
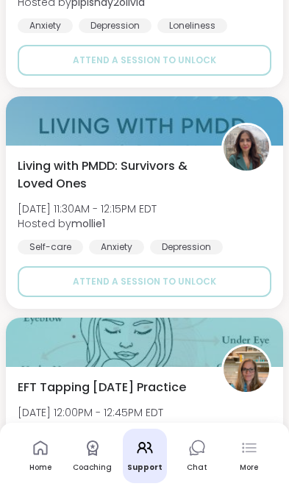
click at [260, 179] on div "Living with PMDD: Survivors & Loved Ones Fri, Sep 19 | 11:30AM - 12:15PM EDT Ho…" at bounding box center [145, 205] width 254 height 97
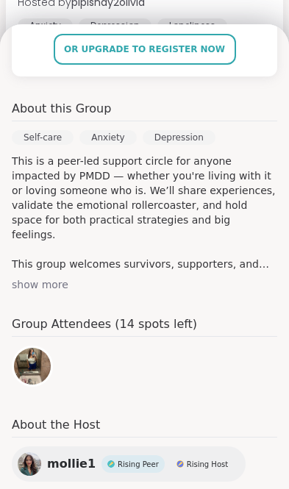
scroll to position [425, 0]
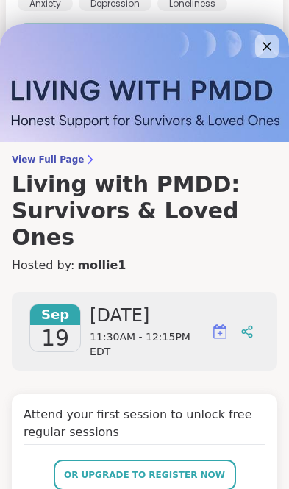
scroll to position [0, 0]
click at [275, 43] on icon at bounding box center [267, 47] width 18 height 18
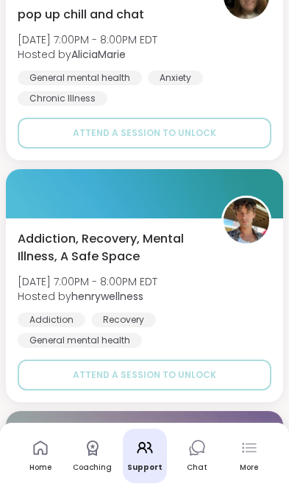
scroll to position [30808, 0]
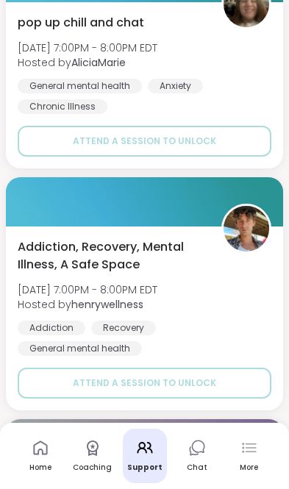
click at [258, 206] on img at bounding box center [247, 229] width 46 height 46
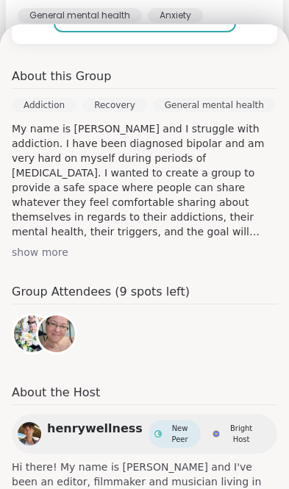
scroll to position [30881, 0]
click at [88, 435] on span "henrywellness" at bounding box center [95, 429] width 96 height 18
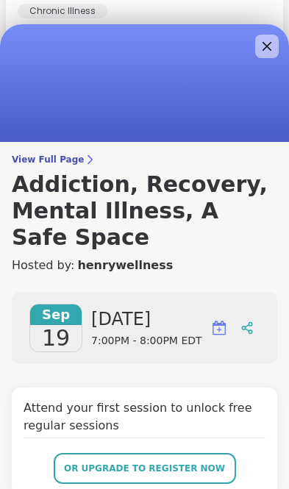
scroll to position [0, 0]
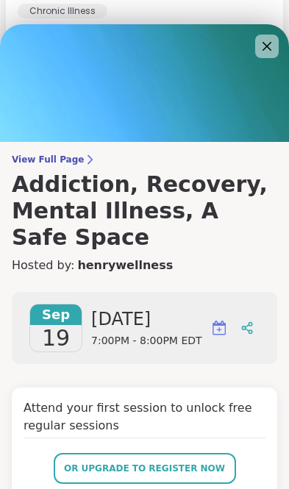
click at [274, 47] on icon at bounding box center [267, 47] width 18 height 18
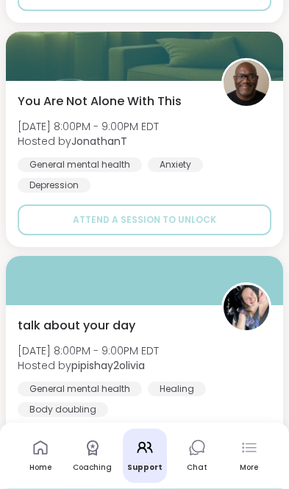
scroll to position [31625, 0]
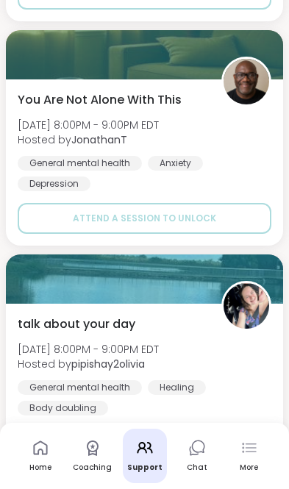
click at [254, 62] on img at bounding box center [247, 82] width 46 height 46
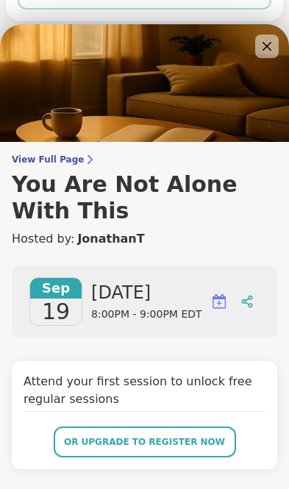
scroll to position [0, 0]
click at [264, 51] on icon at bounding box center [267, 46] width 9 height 9
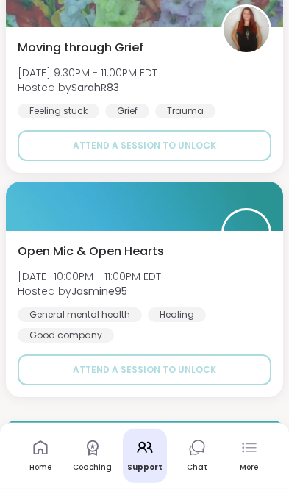
scroll to position [32280, 0]
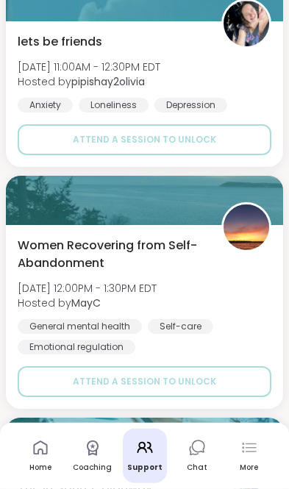
scroll to position [34167, 0]
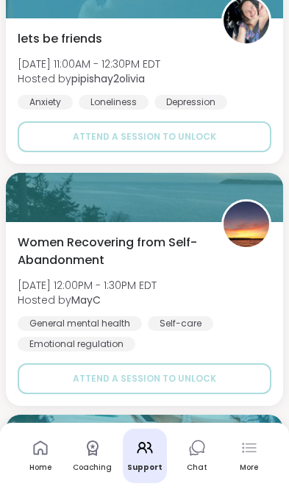
click at [249, 216] on img at bounding box center [247, 225] width 46 height 46
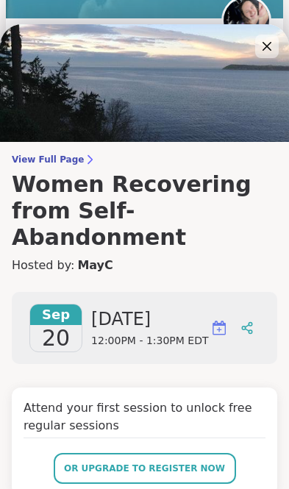
scroll to position [0, 0]
click at [271, 51] on icon at bounding box center [267, 46] width 9 height 9
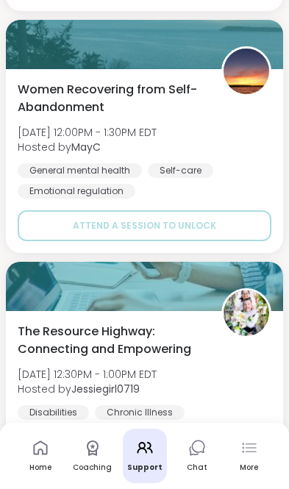
scroll to position [34319, 0]
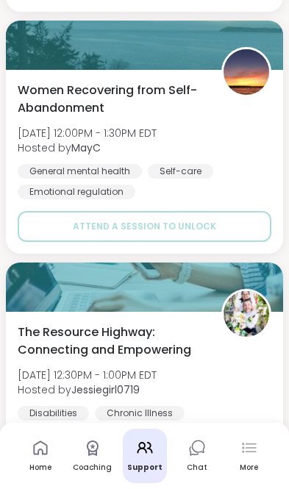
click at [91, 143] on b "MayC" at bounding box center [85, 148] width 29 height 15
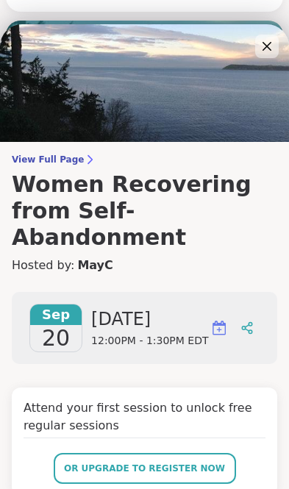
click at [94, 257] on link "MayC" at bounding box center [94, 266] width 35 height 18
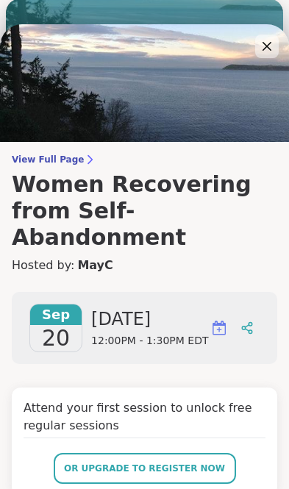
click at [269, 27] on img at bounding box center [247, 50] width 46 height 46
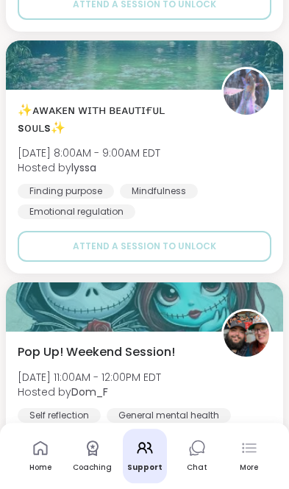
scroll to position [38419, 0]
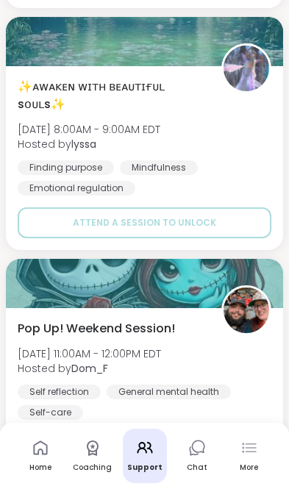
click at [260, 288] on img at bounding box center [247, 311] width 46 height 46
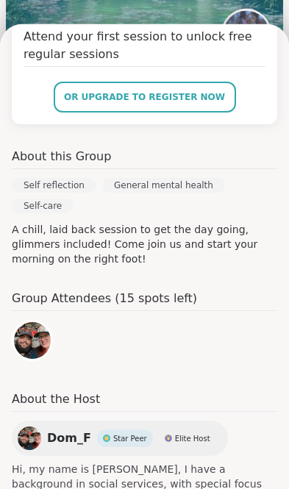
scroll to position [38457, 0]
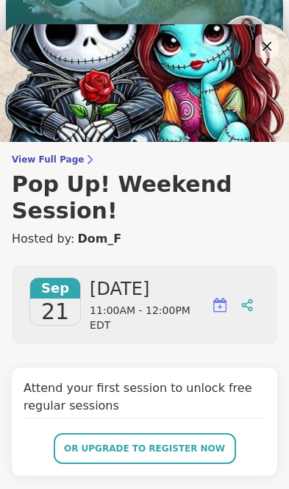
scroll to position [37669, 0]
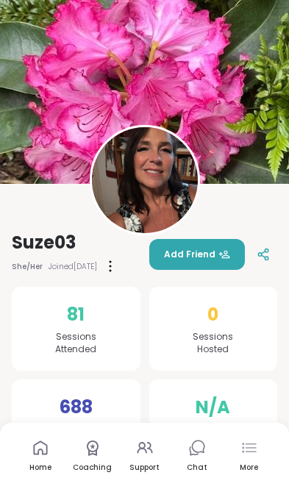
click at [35, 458] on link "Home" at bounding box center [40, 456] width 44 height 54
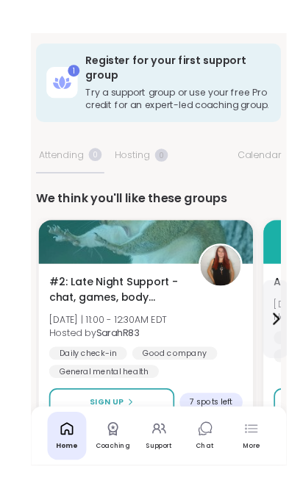
scroll to position [24, 0]
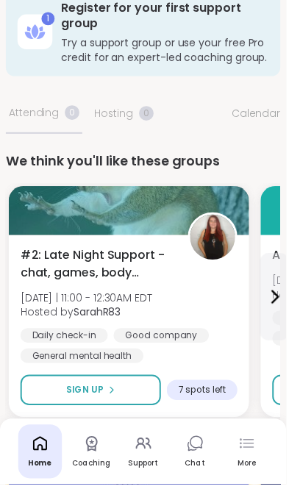
click at [113, 270] on span "#2: Late Night Support - chat, games, body double" at bounding box center [97, 266] width 153 height 35
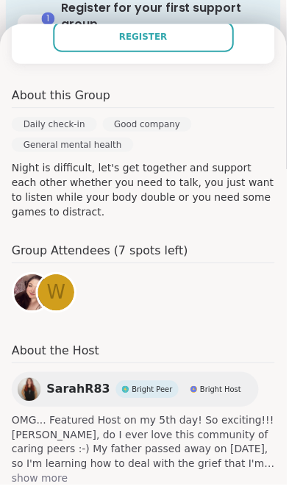
scroll to position [419, 0]
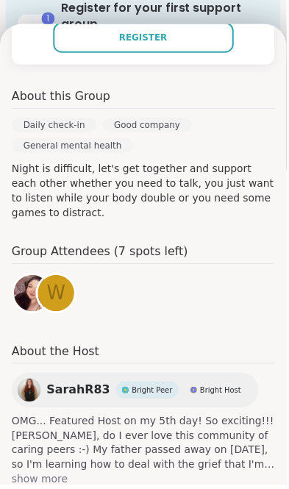
click at [27, 278] on img at bounding box center [32, 296] width 37 height 37
click at [47, 477] on span "show more" at bounding box center [145, 484] width 266 height 15
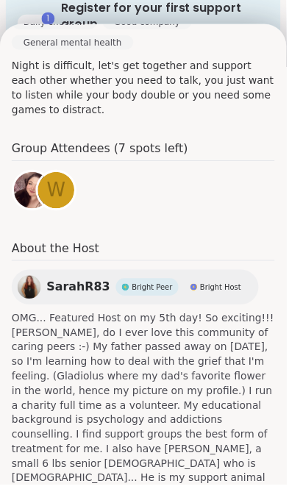
scroll to position [522, 0]
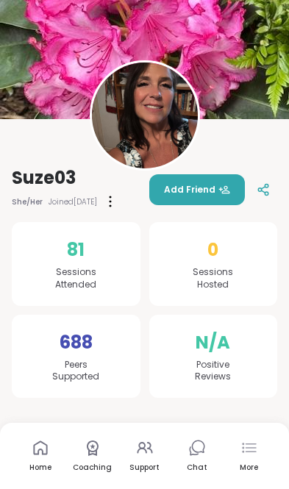
click at [147, 483] on link "Support" at bounding box center [145, 456] width 44 height 54
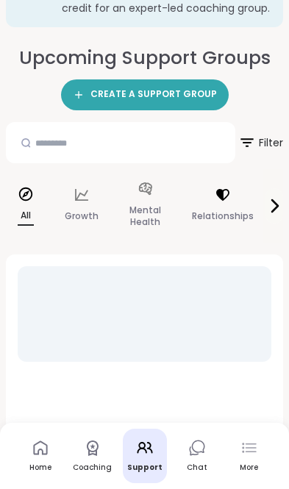
click at [224, 205] on div "Relationships" at bounding box center [222, 206] width 85 height 74
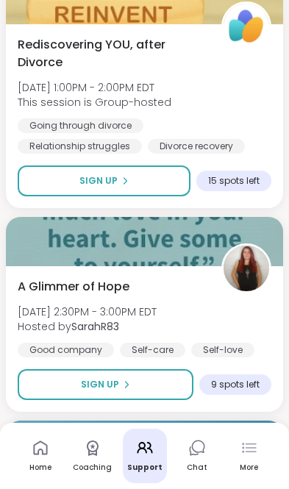
scroll to position [411, 0]
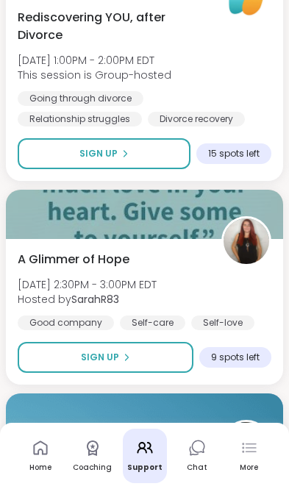
click at [250, 297] on div "A Glimmer of Hope Sun, Sep 14 | 2:30PM - 3:00PM EDT Hosted by SarahR83 Good com…" at bounding box center [145, 290] width 254 height 79
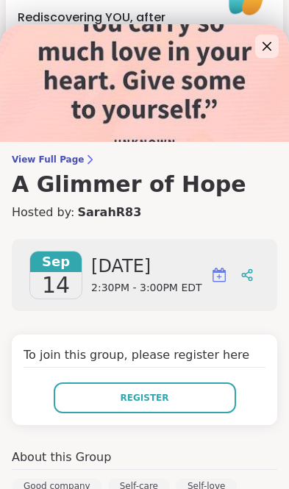
scroll to position [0, 0]
click at [268, 55] on icon at bounding box center [267, 47] width 18 height 18
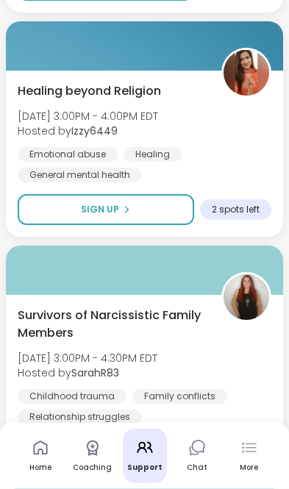
scroll to position [785, 0]
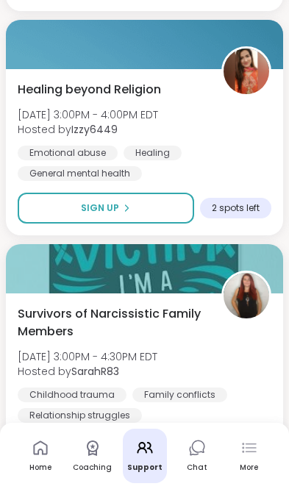
click at [221, 138] on div "Healing beyond Religion Sun, Sep 14 | 3:00PM - 4:00PM EDT Hosted by Izzy6449 Em…" at bounding box center [145, 131] width 254 height 100
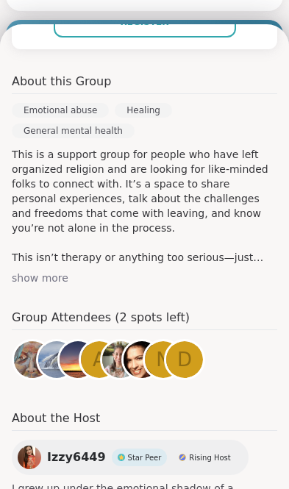
scroll to position [402, 0]
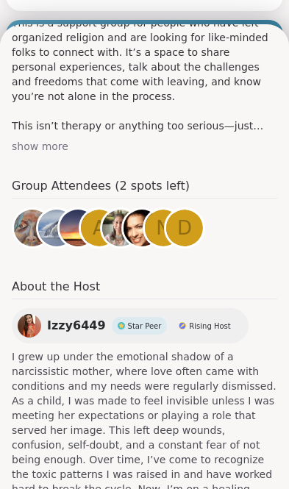
scroll to position [534, 0]
click at [31, 314] on img at bounding box center [30, 326] width 24 height 24
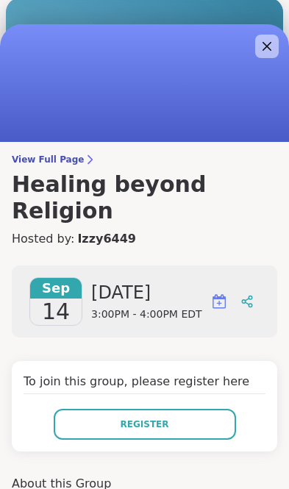
scroll to position [0, 0]
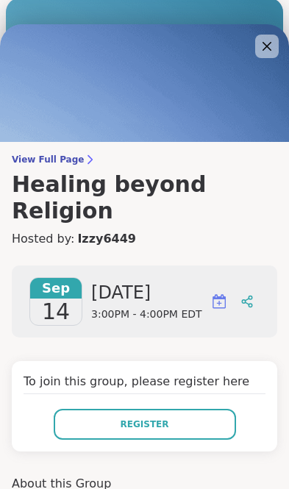
click at [264, 49] on icon at bounding box center [267, 46] width 9 height 9
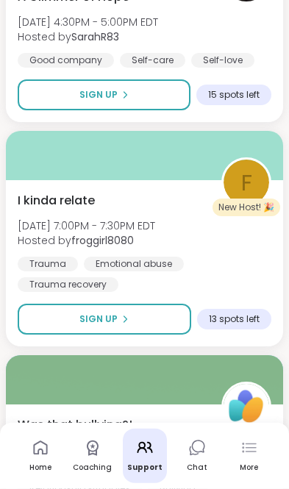
scroll to position [2949, 0]
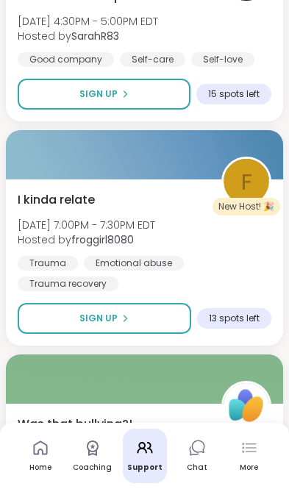
click at [222, 256] on div "Trauma Emotional abuse Trauma recovery" at bounding box center [145, 273] width 254 height 35
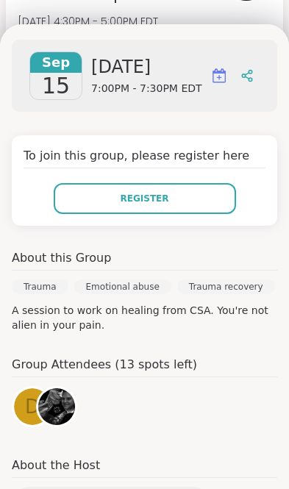
scroll to position [199, 0]
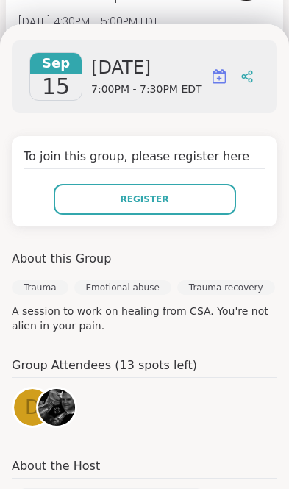
click at [62, 416] on img at bounding box center [56, 407] width 37 height 37
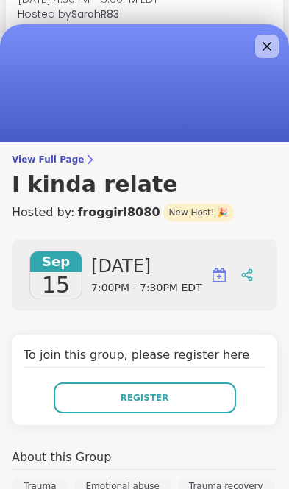
scroll to position [0, 0]
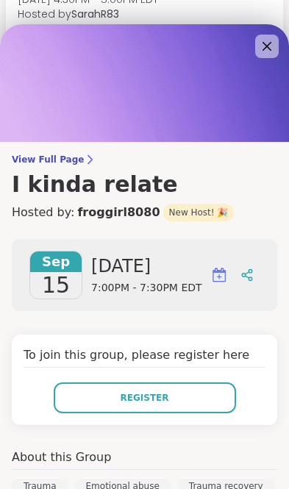
click at [69, 163] on span "View Full Page" at bounding box center [145, 160] width 266 height 12
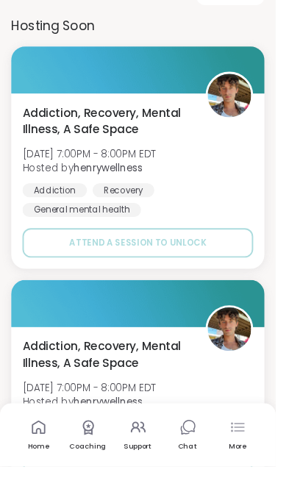
scroll to position [2288, 0]
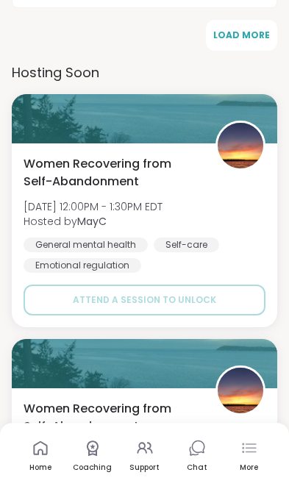
scroll to position [1911, 0]
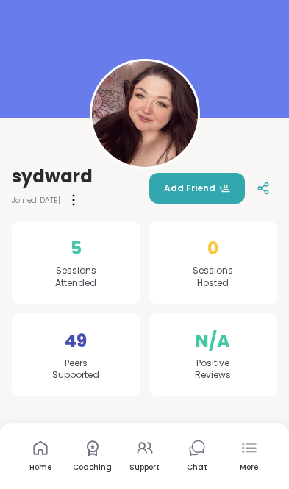
scroll to position [76, 0]
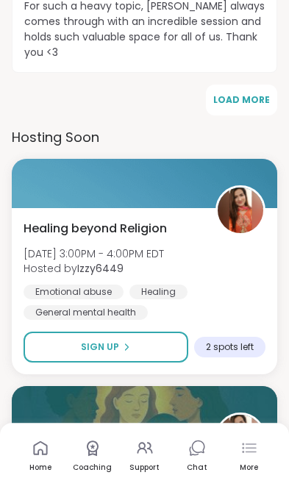
scroll to position [2188, 0]
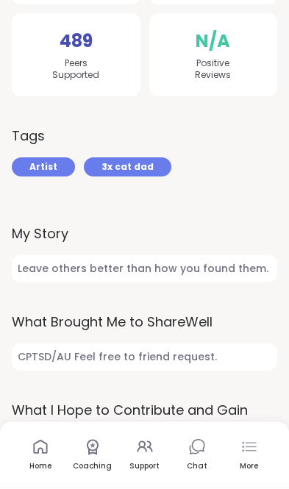
scroll to position [359, 0]
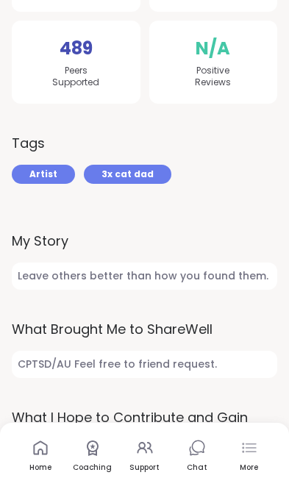
click at [38, 170] on span "Artist" at bounding box center [43, 174] width 28 height 13
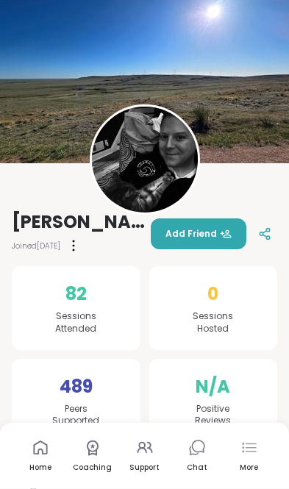
scroll to position [0, 0]
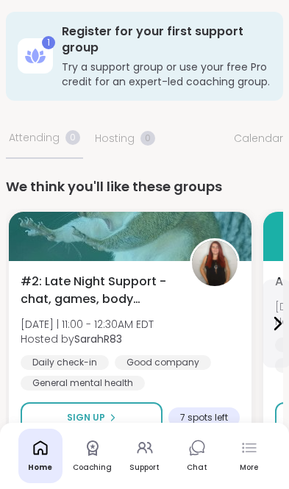
click at [98, 465] on div "Coaching" at bounding box center [92, 468] width 39 height 10
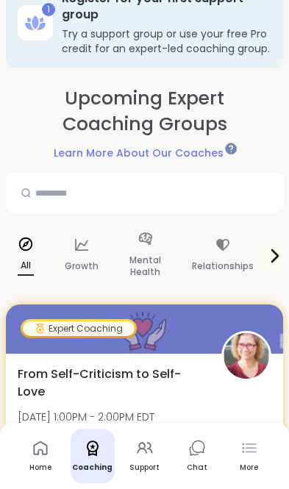
scroll to position [33, 0]
click at [280, 249] on icon at bounding box center [275, 256] width 18 height 18
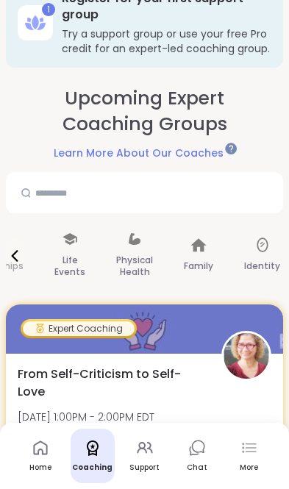
click at [123, 262] on p "Physical Health" at bounding box center [134, 266] width 37 height 29
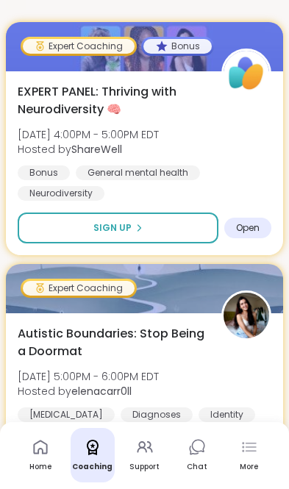
scroll to position [317, 0]
click at [264, 315] on img at bounding box center [247, 316] width 46 height 46
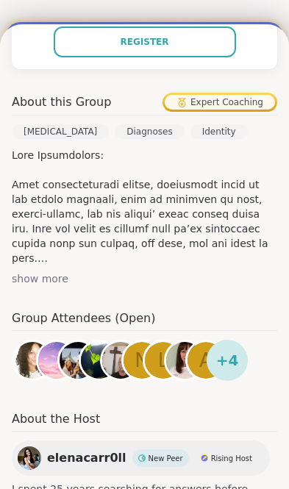
scroll to position [409, 0]
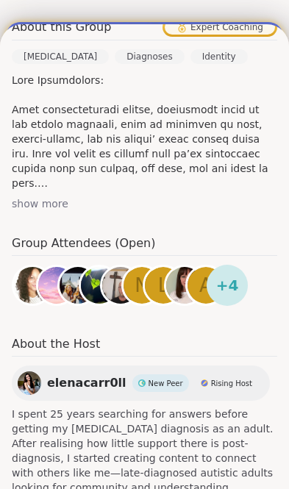
scroll to position [483, 0]
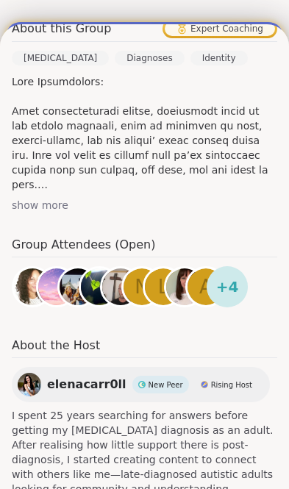
click at [37, 373] on img at bounding box center [30, 385] width 24 height 24
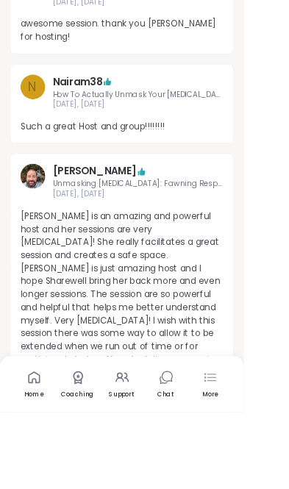
scroll to position [1494, 0]
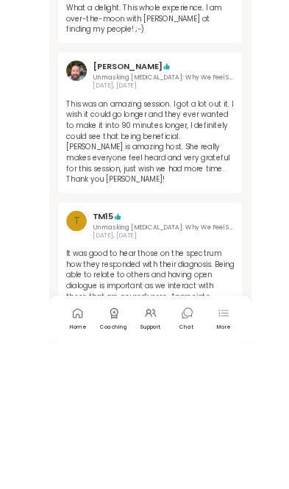
scroll to position [2399, 0]
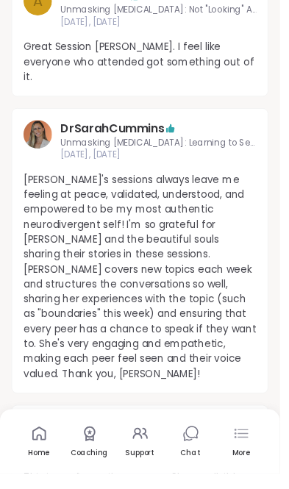
scroll to position [3503, 0]
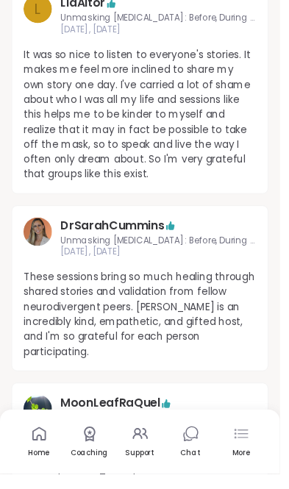
scroll to position [4486, 0]
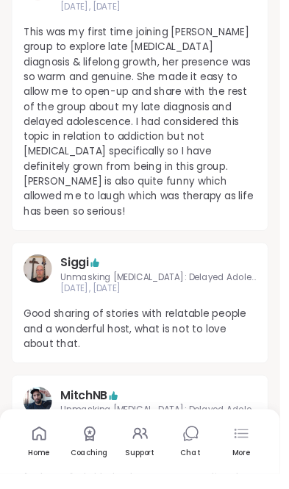
scroll to position [5473, 0]
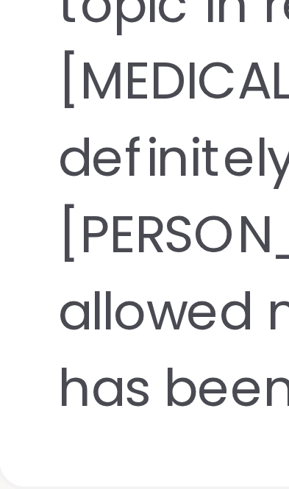
click at [32, 363] on img at bounding box center [38, 377] width 29 height 29
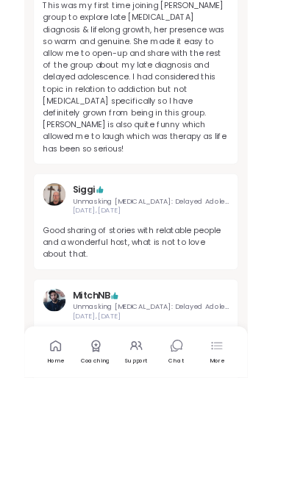
scroll to position [5556, 0]
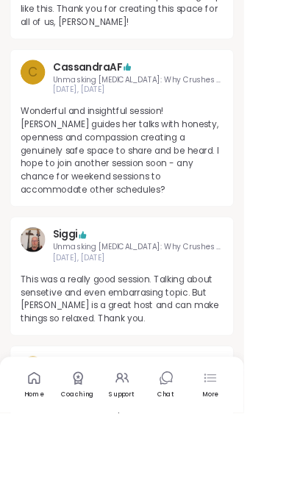
scroll to position [6545, 0]
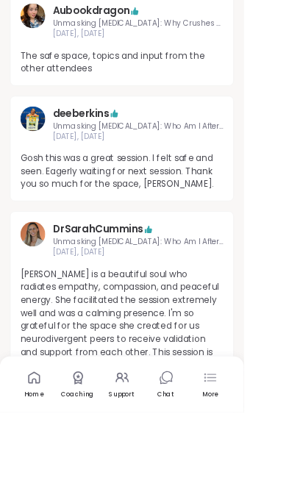
scroll to position [7531, 0]
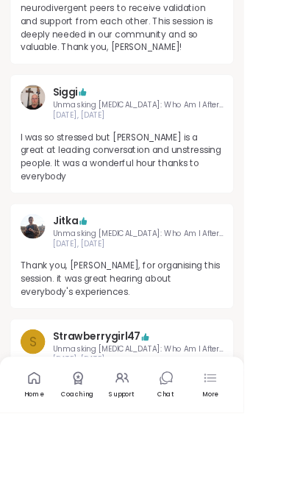
scroll to position [7845, 0]
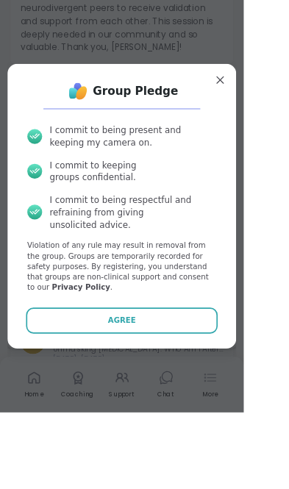
click at [250, 396] on button "Agree" at bounding box center [144, 380] width 227 height 31
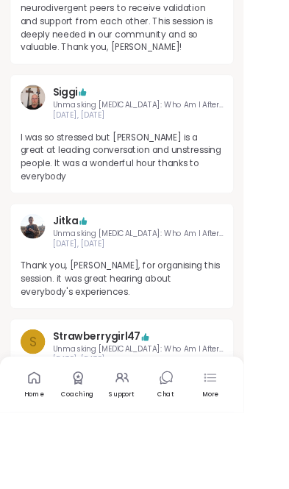
select select "**"
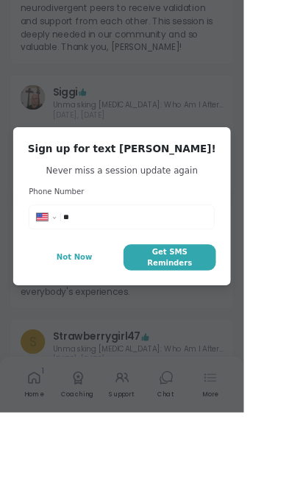
click at [110, 312] on span "Not Now" at bounding box center [88, 305] width 43 height 13
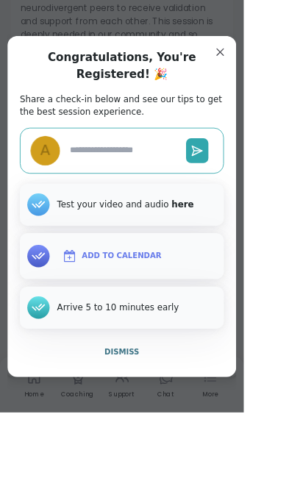
click at [165, 422] on span "Dismiss" at bounding box center [144, 417] width 41 height 10
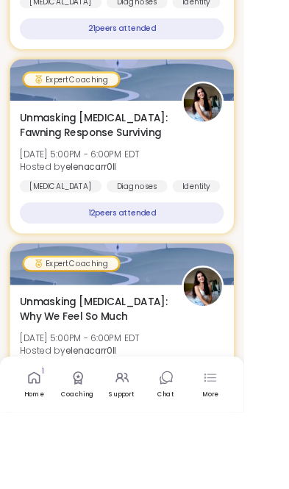
scroll to position [10348, 0]
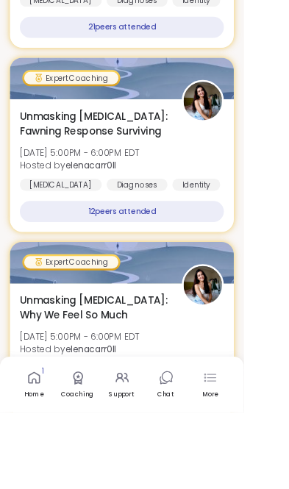
click at [49, 457] on icon at bounding box center [41, 448] width 18 height 18
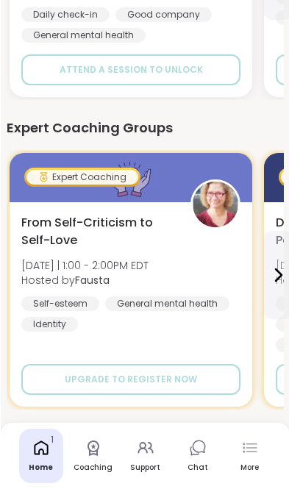
scroll to position [575, 0]
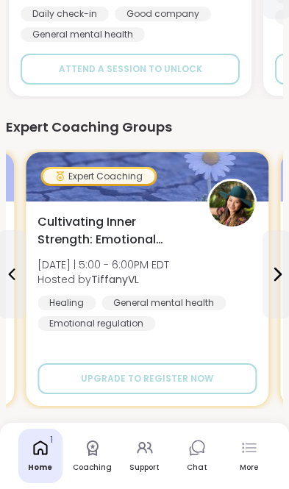
click at [127, 245] on span "Cultivating Inner Strength: Emotional Regulation" at bounding box center [114, 230] width 153 height 35
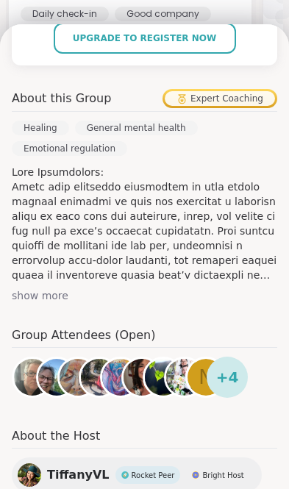
scroll to position [430, 0]
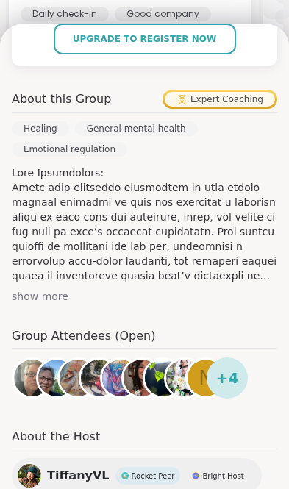
click at [227, 367] on span "+ 4" at bounding box center [227, 378] width 23 height 22
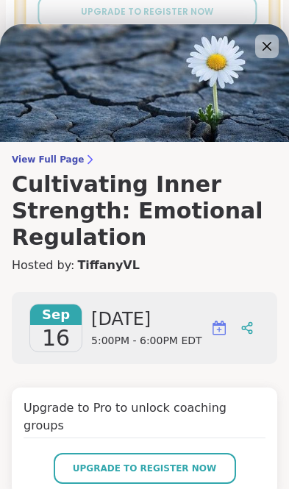
scroll to position [0, 0]
click at [270, 48] on icon at bounding box center [267, 46] width 9 height 9
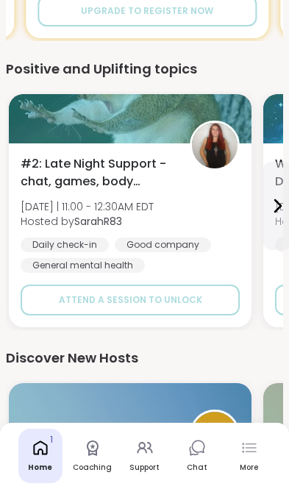
click at [155, 483] on link "Support" at bounding box center [145, 456] width 44 height 54
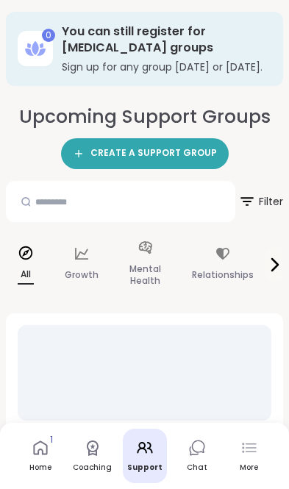
click at [277, 273] on icon at bounding box center [275, 265] width 18 height 18
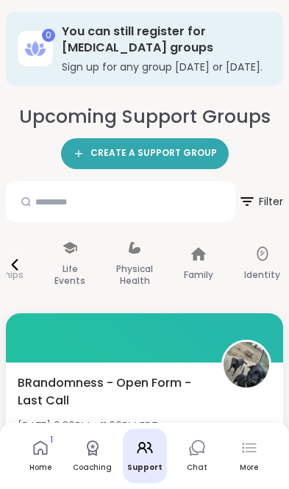
click at [65, 286] on p "Life Events" at bounding box center [69, 274] width 31 height 29
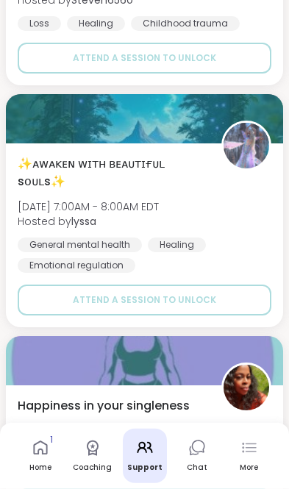
scroll to position [4575, 0]
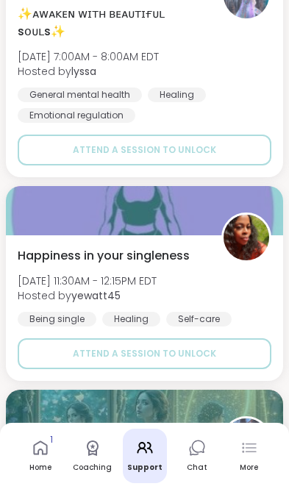
click at [242, 296] on div "Happiness in your singleness Tue, Sep 16 | 11:30AM - 12:15PM EDT Hosted by yewa…" at bounding box center [145, 286] width 254 height 79
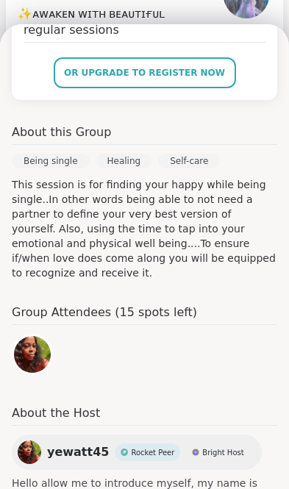
scroll to position [375, 0]
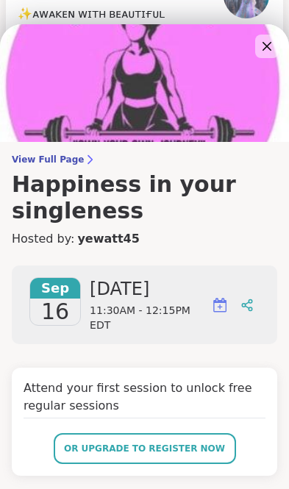
scroll to position [0, 0]
click at [270, 51] on icon at bounding box center [267, 47] width 18 height 18
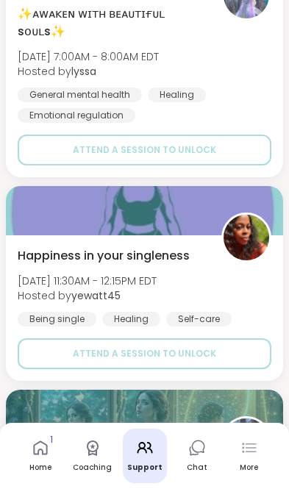
click at [252, 237] on img at bounding box center [247, 238] width 46 height 46
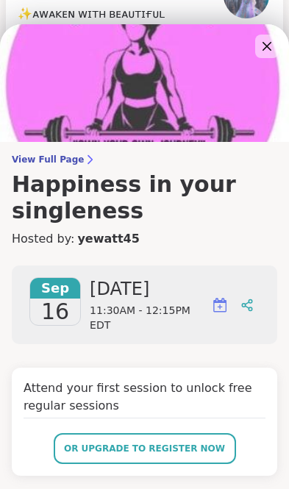
click at [104, 247] on link "yewatt45" at bounding box center [108, 239] width 62 height 18
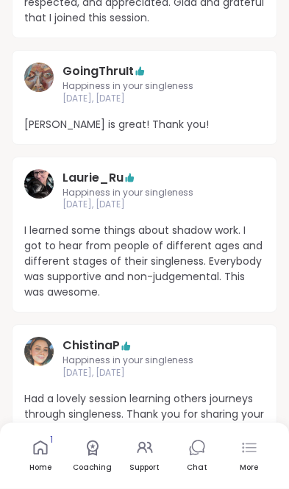
scroll to position [1590, 0]
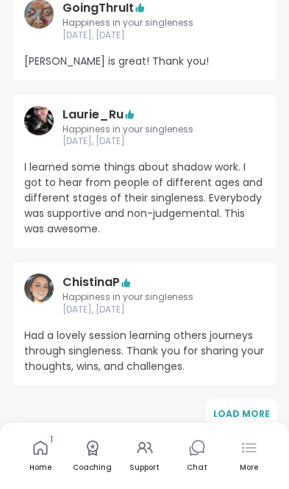
click at [258, 408] on span "Load More" at bounding box center [241, 414] width 57 height 13
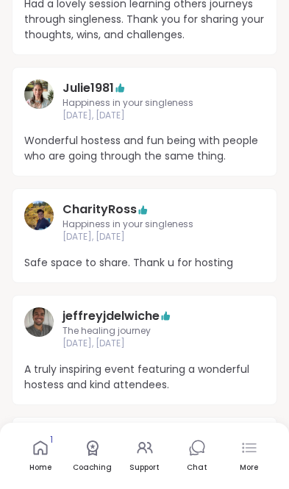
scroll to position [1922, 0]
click at [187, 330] on div "jeffreyjdelwiche The healing journey [DATE], [DATE] A truly inspiring event fea…" at bounding box center [145, 350] width 266 height 110
click at [136, 308] on link "jeffreyjdelwiche" at bounding box center [111, 317] width 97 height 18
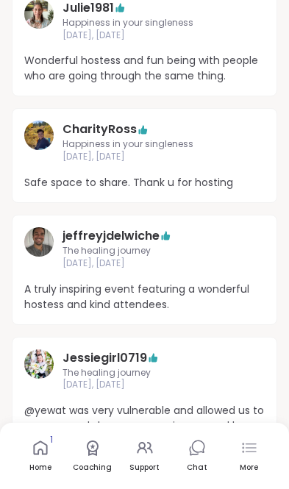
scroll to position [2004, 0]
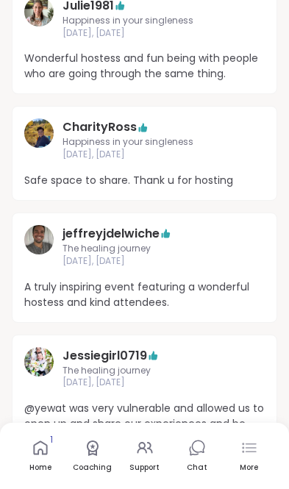
click at [131, 225] on link "jeffreyjdelwiche" at bounding box center [111, 234] width 97 height 18
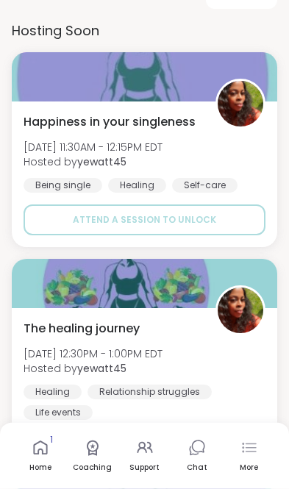
scroll to position [2773, 0]
click at [169, 320] on div "The healing journey Sat, Sep 20 | 12:30PM - 1:00PM EDT Hosted by yewatt45 Heali…" at bounding box center [145, 370] width 242 height 100
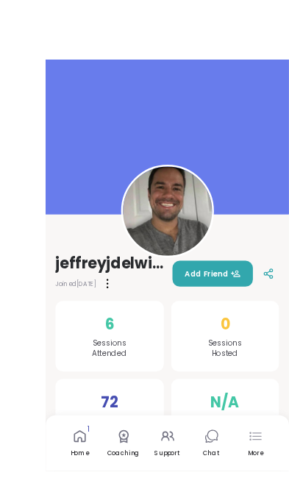
scroll to position [1, 0]
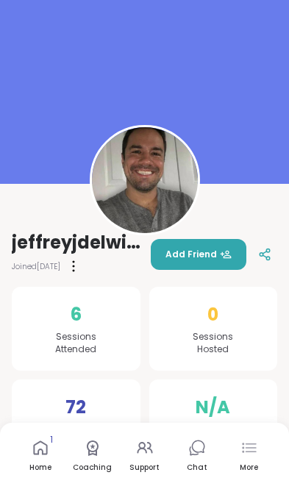
click at [122, 319] on div "6 Sessions Attended" at bounding box center [76, 329] width 129 height 84
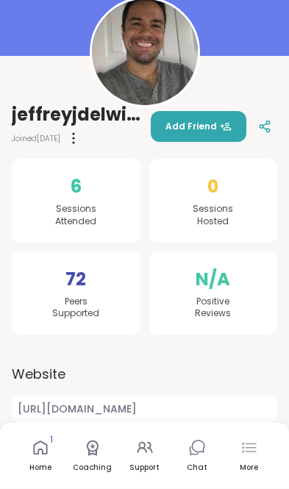
scroll to position [129, 0]
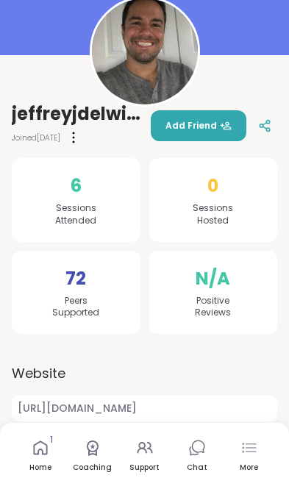
click at [113, 280] on div "72 Peers Supported" at bounding box center [76, 293] width 129 height 84
click at [221, 271] on span "N/A" at bounding box center [213, 279] width 35 height 26
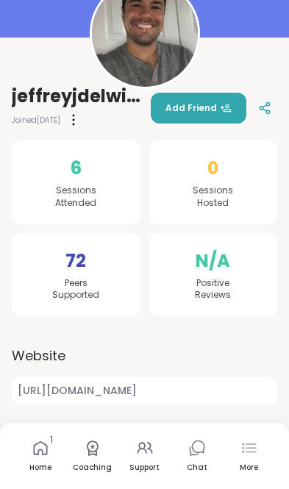
scroll to position [146, 0]
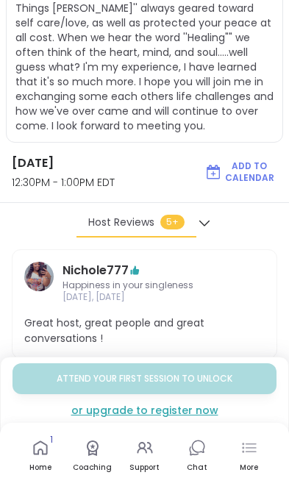
scroll to position [277, 0]
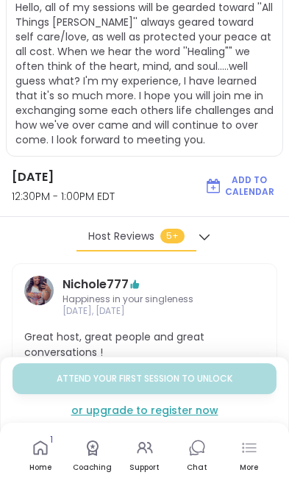
click at [207, 236] on icon at bounding box center [205, 237] width 10 height 5
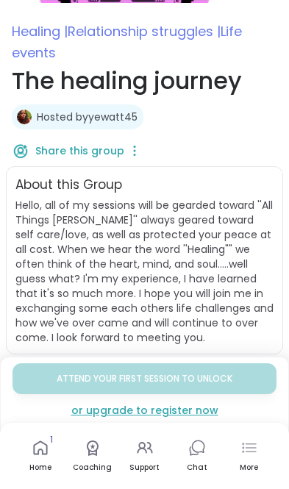
scroll to position [0, 0]
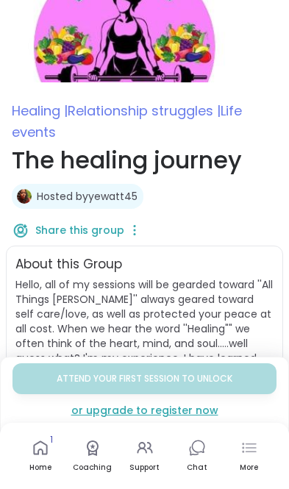
click at [193, 404] on div "or upgrade to register now" at bounding box center [145, 410] width 264 height 15
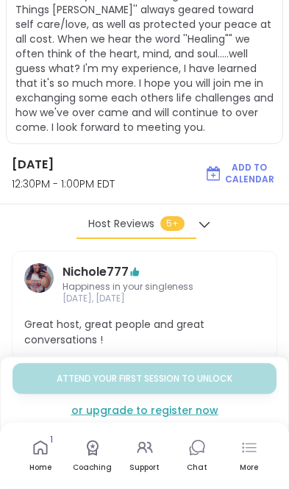
scroll to position [297, 0]
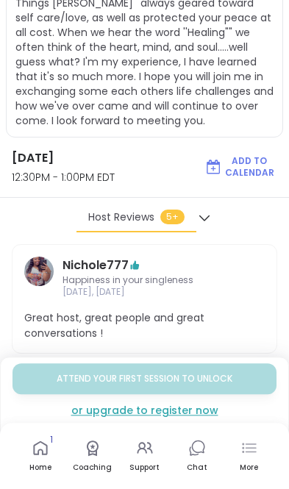
click at [32, 457] on icon at bounding box center [41, 448] width 18 height 18
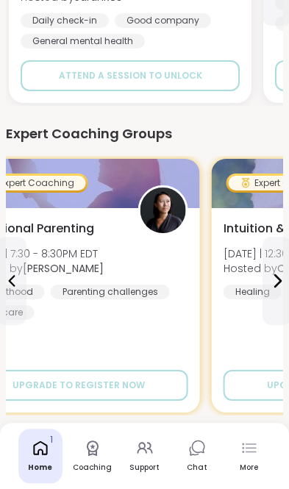
scroll to position [568, 0]
click at [21, 294] on button at bounding box center [11, 281] width 29 height 88
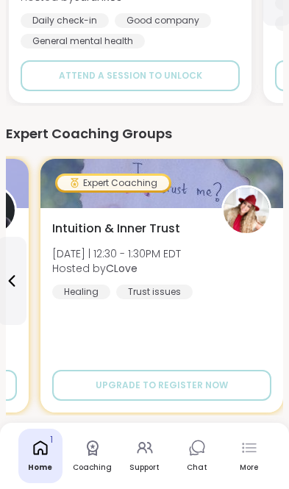
click at [219, 280] on div "Intuition & Inner Trust [DATE] | 12:30 - 1:30PM EDT Hosted by CLove Healing Tru…" at bounding box center [161, 259] width 219 height 79
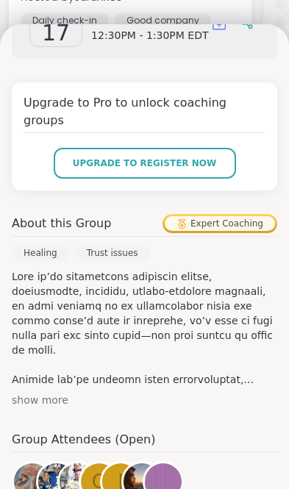
scroll to position [280, 0]
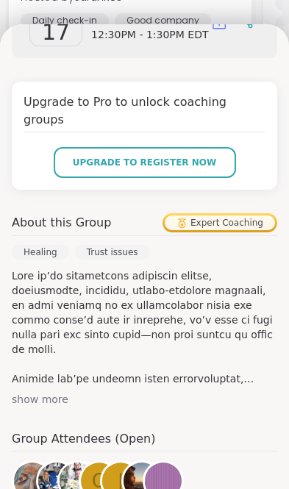
click at [128, 463] on img at bounding box center [142, 481] width 37 height 37
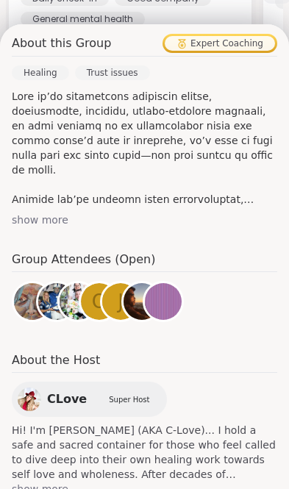
scroll to position [458, 0]
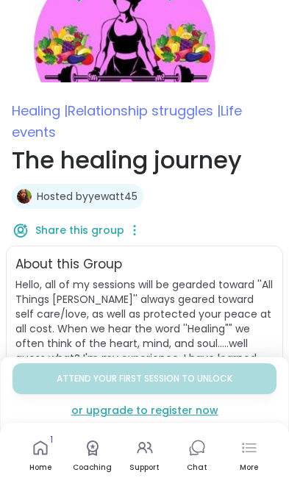
click at [151, 472] on div "Support" at bounding box center [145, 468] width 30 height 10
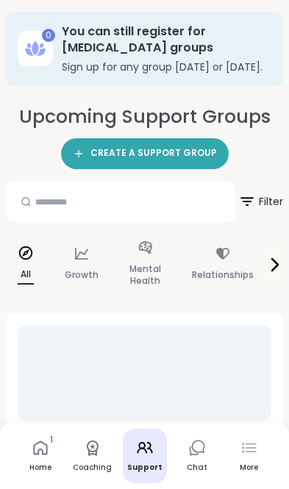
click at [90, 284] on p "Growth" at bounding box center [82, 275] width 34 height 18
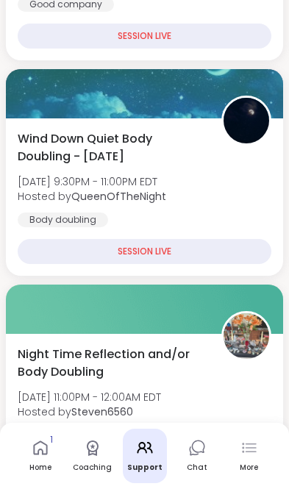
scroll to position [770, 0]
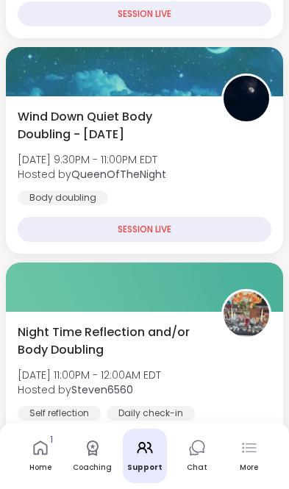
click at [204, 341] on span "Night Time Reflection and/or Body Doubling" at bounding box center [112, 341] width 188 height 35
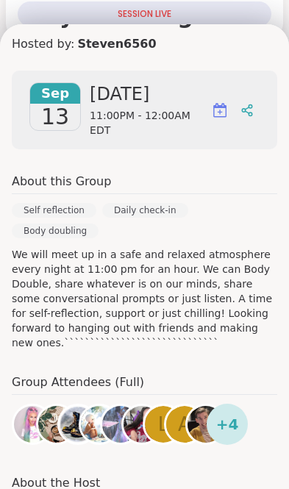
scroll to position [222, 0]
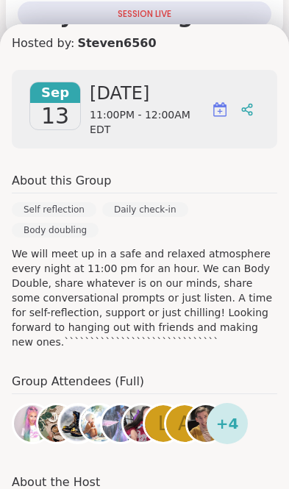
click at [202, 405] on img at bounding box center [206, 423] width 37 height 37
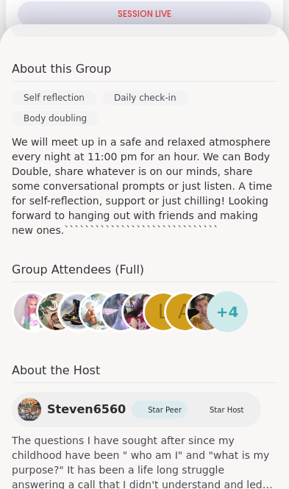
scroll to position [333, 0]
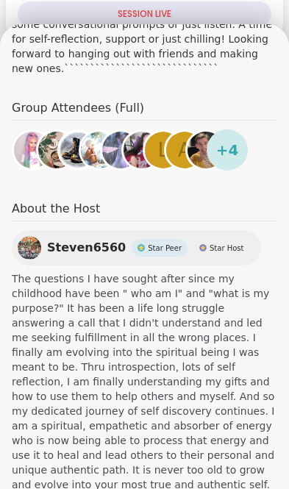
scroll to position [495, 0]
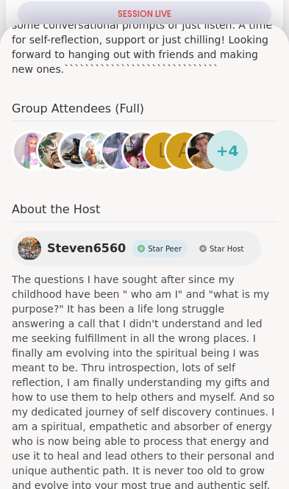
click at [27, 237] on img at bounding box center [30, 249] width 24 height 24
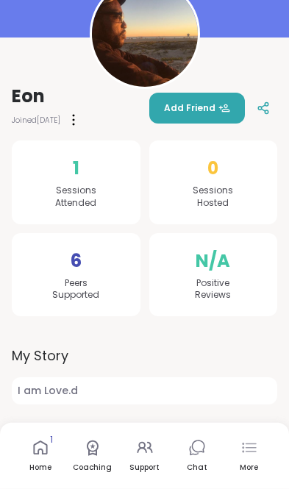
scroll to position [164, 0]
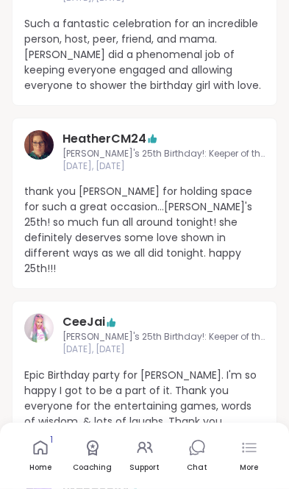
scroll to position [1792, 0]
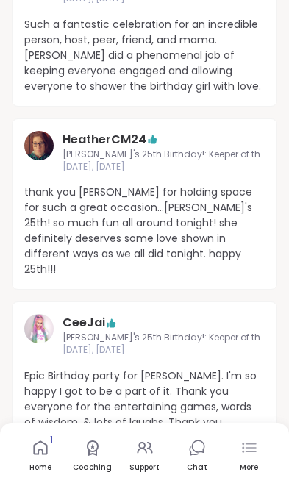
click at [52, 314] on img at bounding box center [38, 328] width 29 height 29
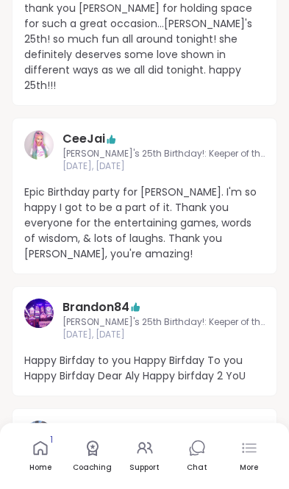
scroll to position [1978, 0]
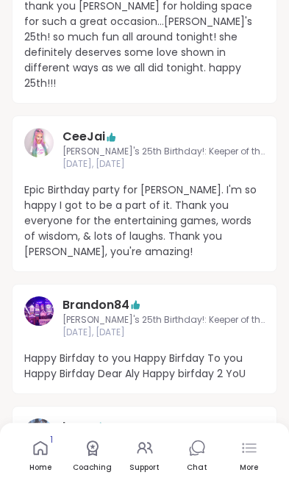
click at [43, 419] on img at bounding box center [38, 433] width 29 height 29
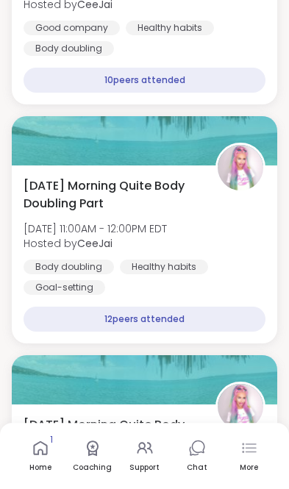
scroll to position [2173, 0]
click at [235, 260] on div "Body doubling Healthy habits Goal-setting" at bounding box center [145, 277] width 242 height 35
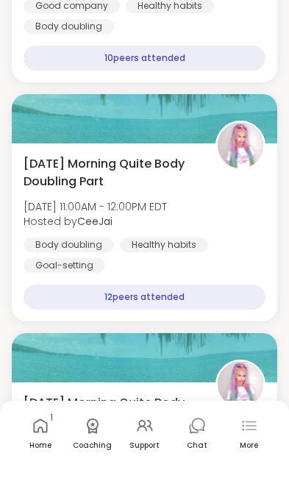
click at [235, 202] on div "Saturday Morning Quite Body Doubling Part Sat, Sep 13 | 11:00AM - 12:00PM EDT H…" at bounding box center [145, 236] width 242 height 118
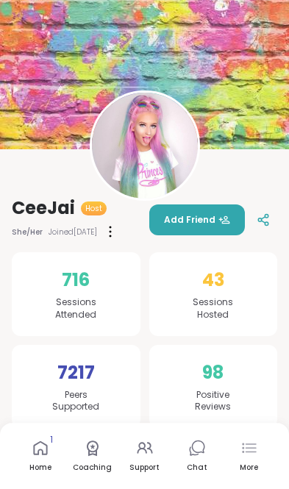
scroll to position [0, 0]
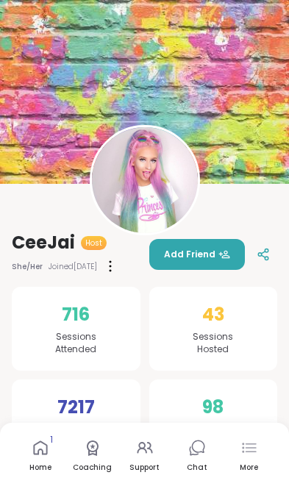
click at [166, 208] on img at bounding box center [145, 180] width 106 height 106
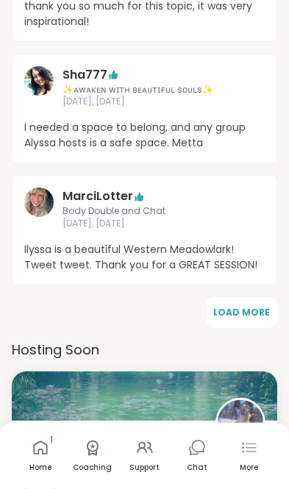
scroll to position [2124, 0]
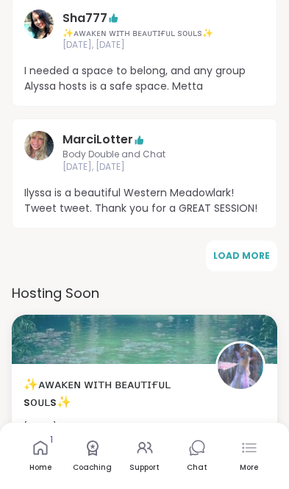
click at [243, 249] on span "Load More" at bounding box center [241, 255] width 57 height 13
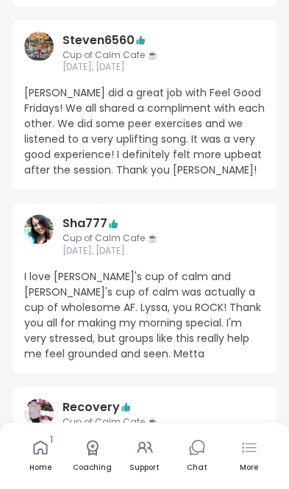
scroll to position [2986, 0]
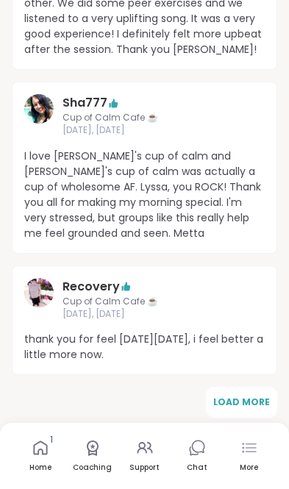
click at [242, 387] on button "Load More" at bounding box center [241, 402] width 71 height 31
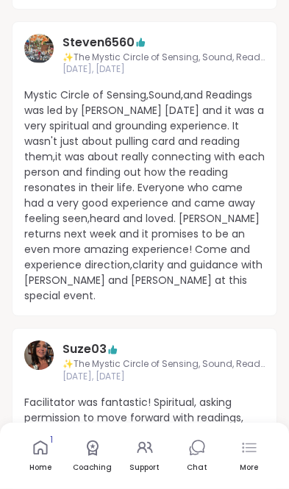
scroll to position [4183, 0]
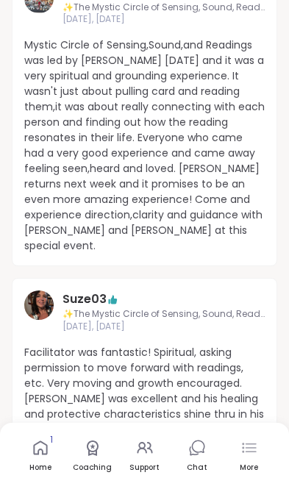
click at [243, 462] on button "Load More" at bounding box center [241, 477] width 71 height 31
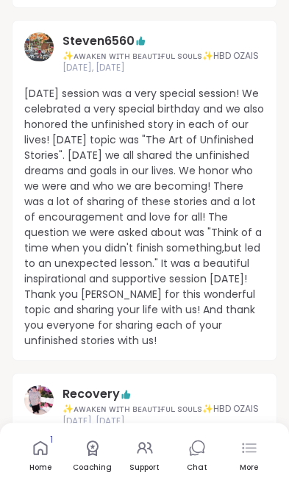
scroll to position [5108, 0]
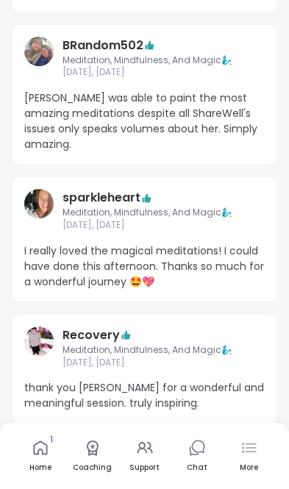
scroll to position [5979, 0]
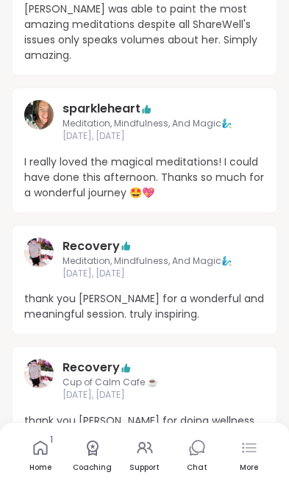
click at [241, 478] on span "Load More" at bounding box center [241, 484] width 57 height 13
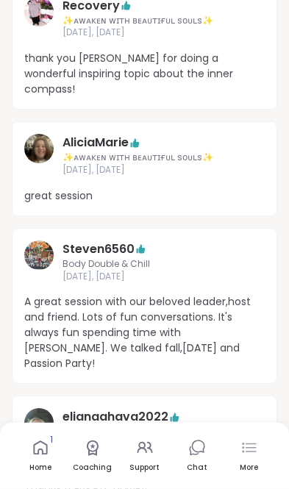
scroll to position [6871, 0]
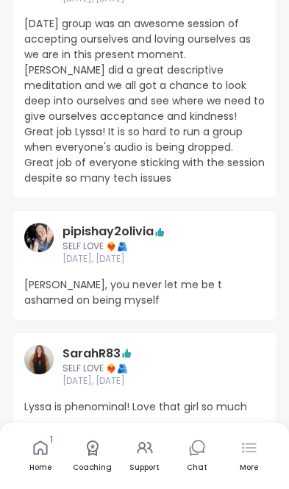
scroll to position [7769, 0]
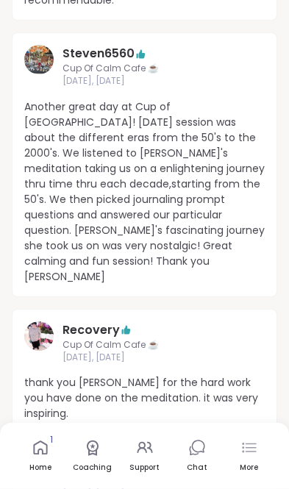
scroll to position [8338, 0]
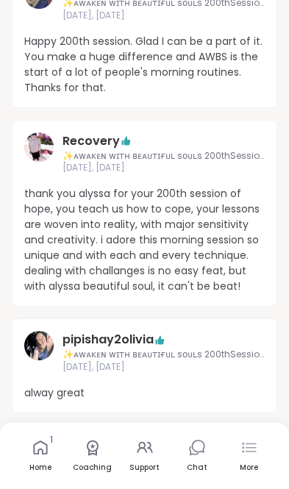
scroll to position [8948, 0]
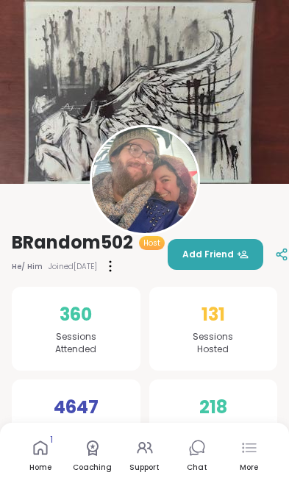
click at [176, 207] on img at bounding box center [145, 180] width 106 height 106
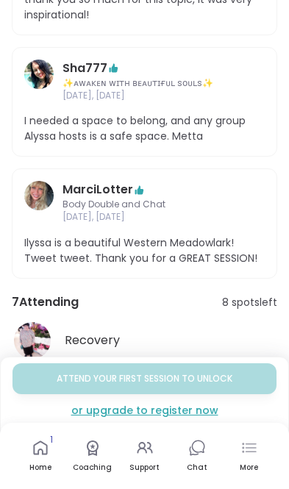
scroll to position [1369, 0]
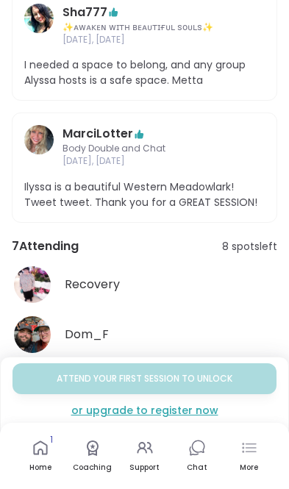
click at [160, 415] on button "See All" at bounding box center [144, 421] width 33 height 15
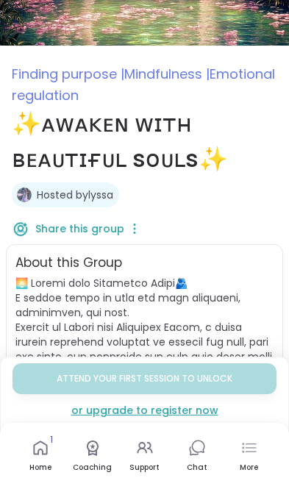
scroll to position [0, 0]
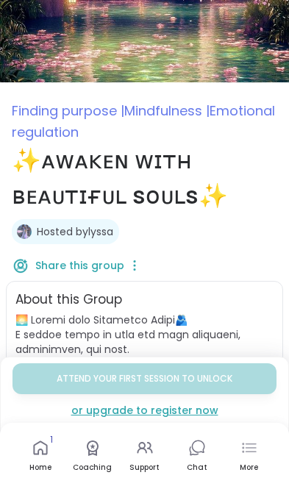
click at [205, 109] on span "Mindfulness |" at bounding box center [166, 111] width 85 height 18
click at [92, 111] on span "Finding purpose |" at bounding box center [68, 111] width 113 height 18
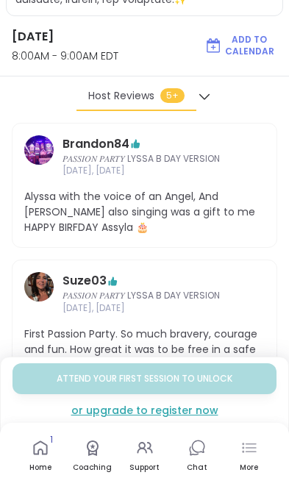
scroll to position [705, 0]
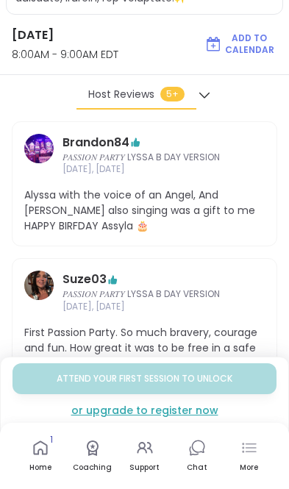
click at [210, 292] on span "𝑃𝐴𝑆𝑆𝐼𝑂𝑁 𝑃𝐴𝑅𝑇𝑌 LYSSA B DAY VERSION" at bounding box center [145, 294] width 164 height 13
click at [255, 457] on icon at bounding box center [250, 448] width 18 height 18
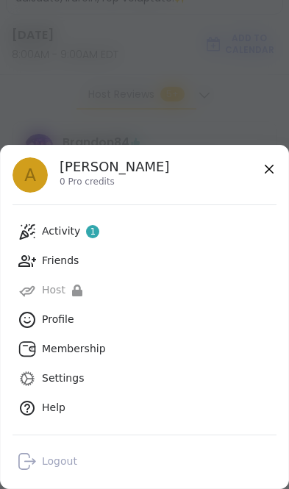
click at [273, 178] on icon at bounding box center [269, 169] width 18 height 18
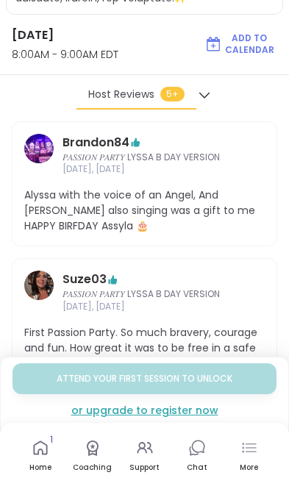
click at [32, 457] on icon at bounding box center [41, 448] width 18 height 18
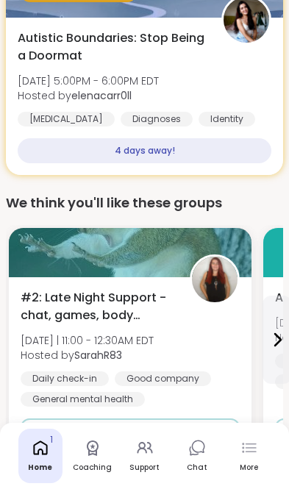
scroll to position [232, 0]
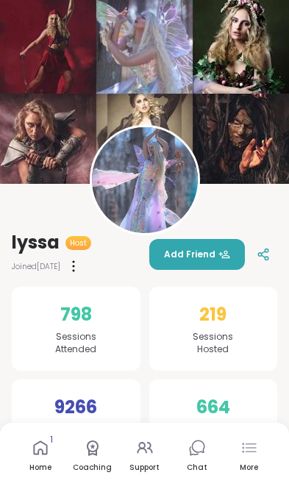
click at [97, 449] on icon at bounding box center [93, 448] width 12 height 15
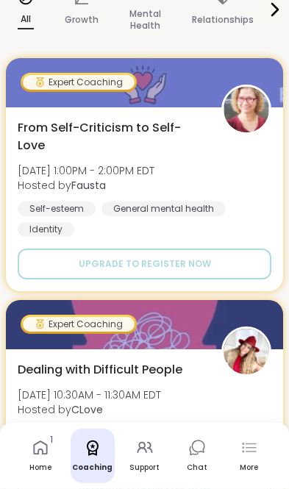
scroll to position [266, 0]
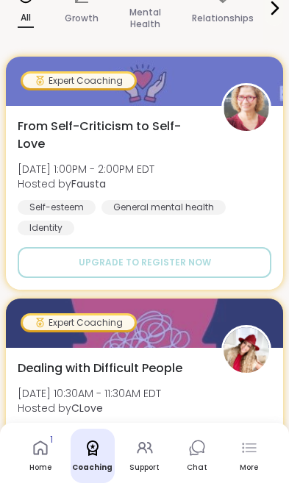
click at [199, 454] on icon at bounding box center [197, 447] width 13 height 13
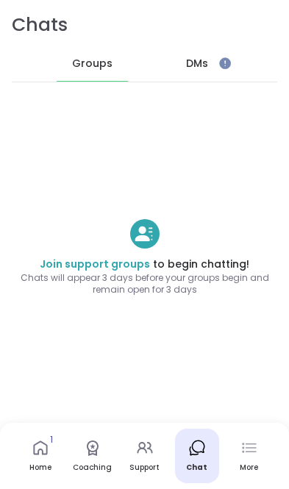
click at [210, 67] on div "DMs" at bounding box center [197, 63] width 72 height 35
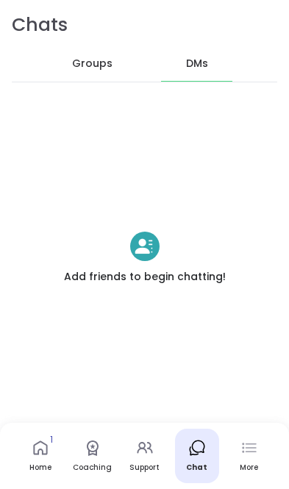
click at [35, 452] on icon at bounding box center [41, 448] width 18 height 18
